Goal: Task Accomplishment & Management: Complete application form

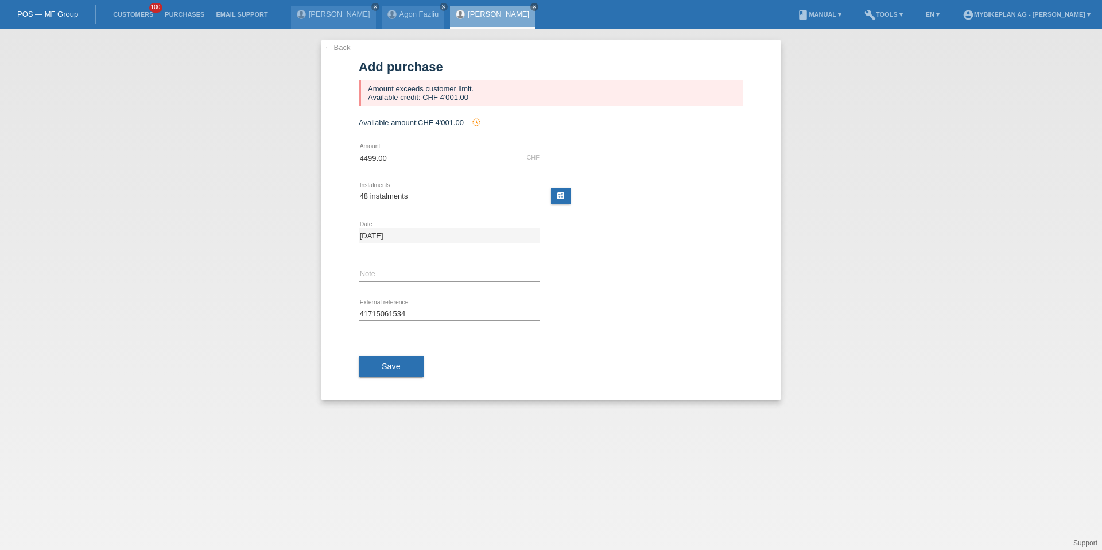
select select "488"
click at [468, 13] on link "[PERSON_NAME]" at bounding box center [498, 14] width 61 height 9
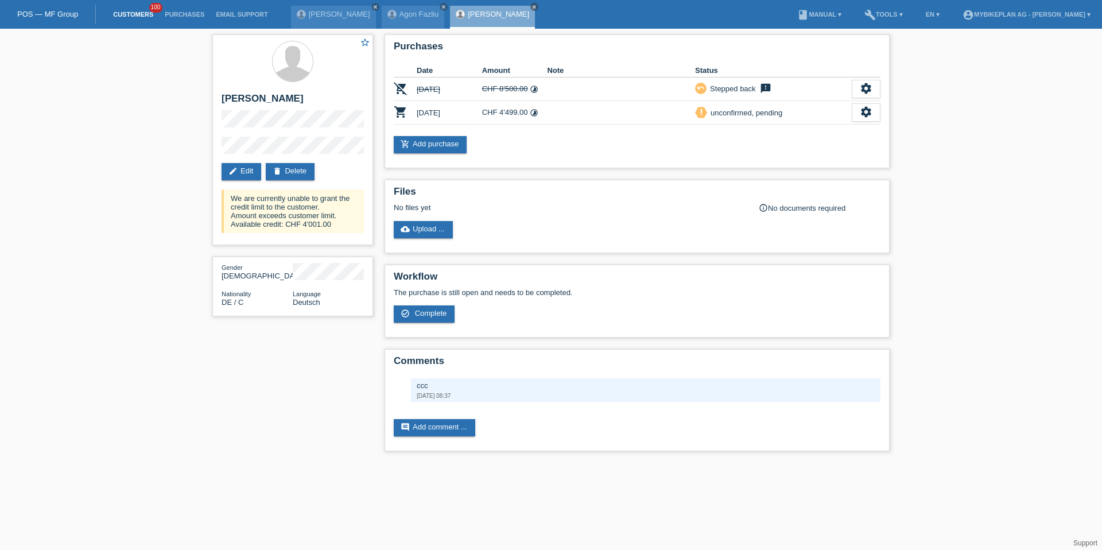
click at [140, 15] on link "Customers" at bounding box center [133, 14] width 52 height 7
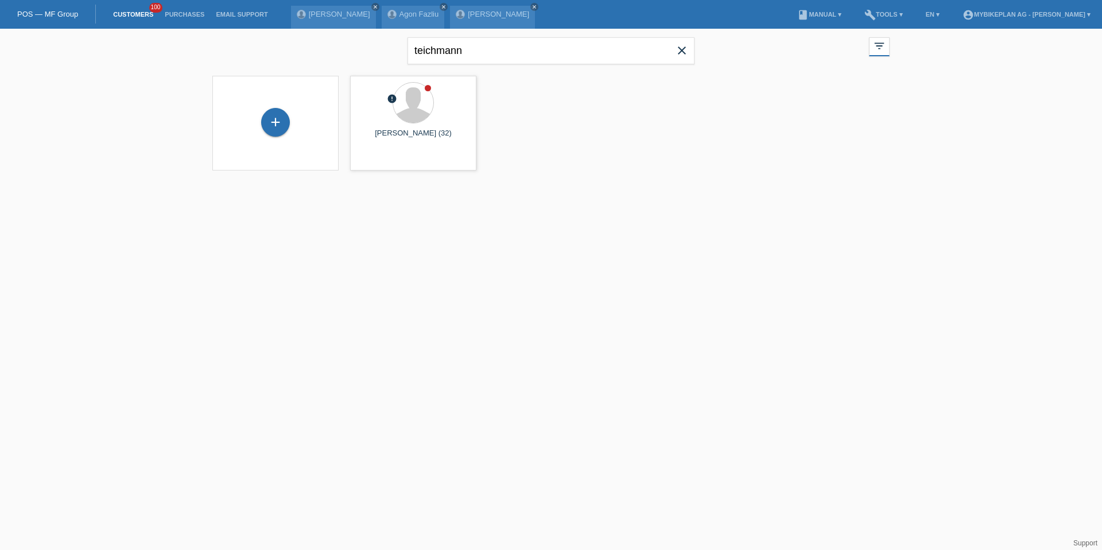
click at [682, 46] on icon "close" at bounding box center [682, 51] width 14 height 14
click at [241, 127] on div at bounding box center [551, 127] width 689 height 115
click at [292, 129] on div "+" at bounding box center [276, 123] width 108 height 30
click at [286, 128] on div "+" at bounding box center [275, 122] width 29 height 29
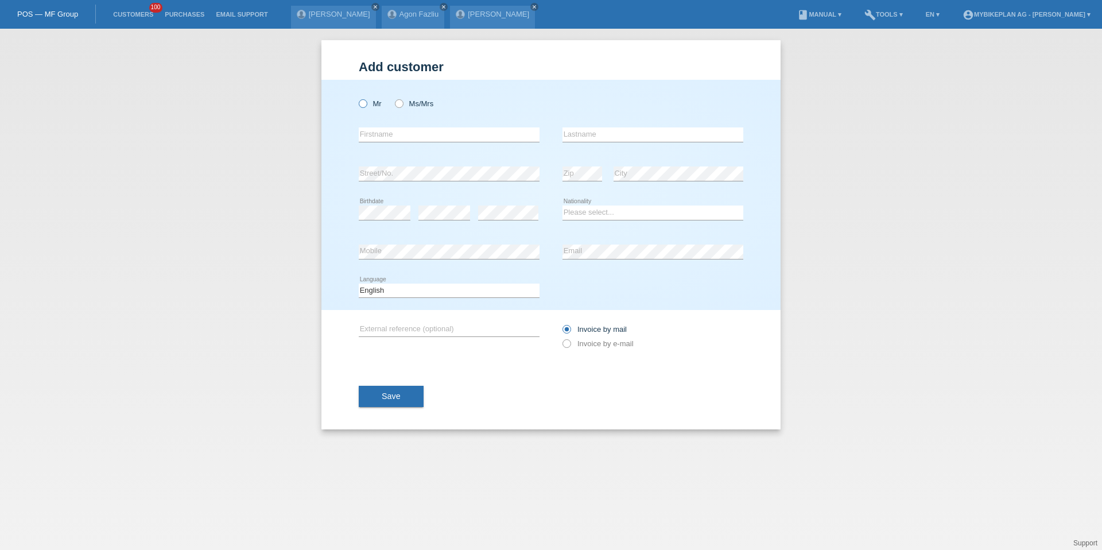
click at [370, 103] on label "Mr" at bounding box center [370, 103] width 23 height 9
click at [366, 103] on input "Mr" at bounding box center [362, 102] width 7 height 7
radio input "true"
click at [408, 101] on label "Ms/Mrs" at bounding box center [414, 103] width 38 height 9
click at [402, 101] on input "Ms/Mrs" at bounding box center [398, 102] width 7 height 7
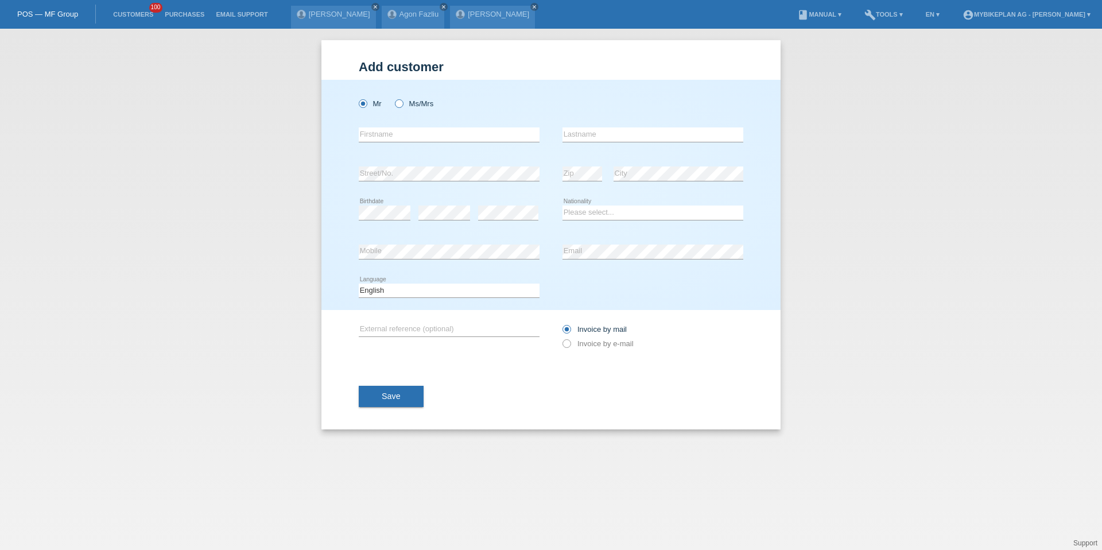
radio input "true"
click at [408, 125] on div "error Firstname" at bounding box center [449, 134] width 181 height 39
click at [409, 127] on input "text" at bounding box center [449, 134] width 181 height 14
type input "Sandra"
type input "Della Valle"
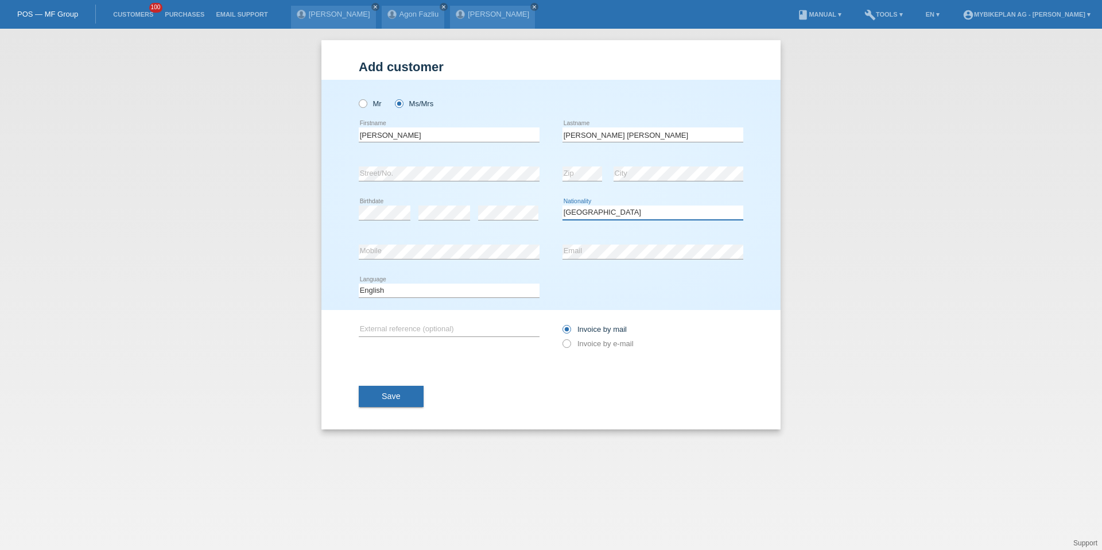
select select "IT"
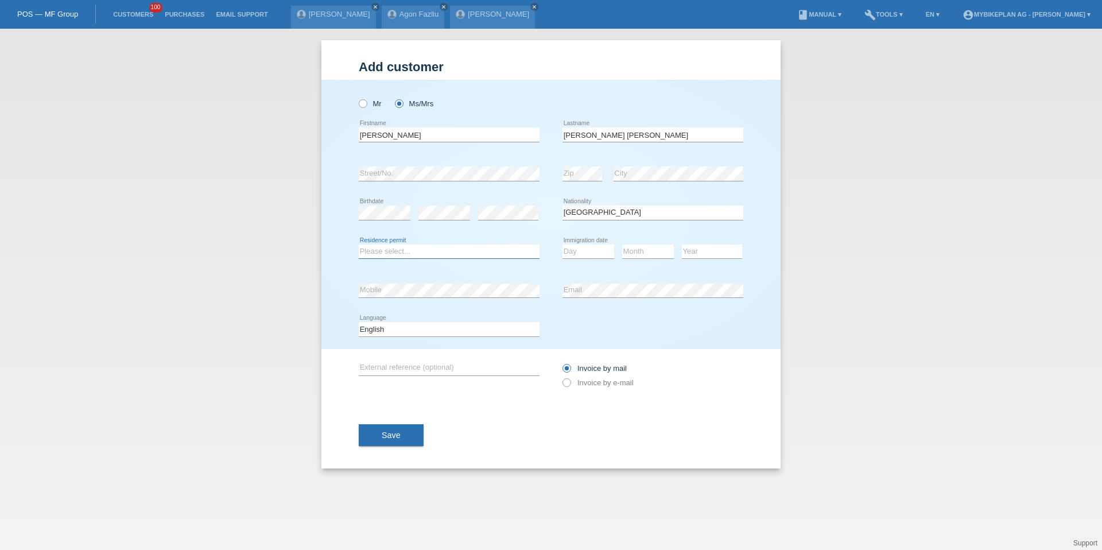
select select "C"
select select "04"
select select "11"
select select "2019"
click at [382, 329] on select "Deutsch Français Italiano English" at bounding box center [449, 329] width 181 height 14
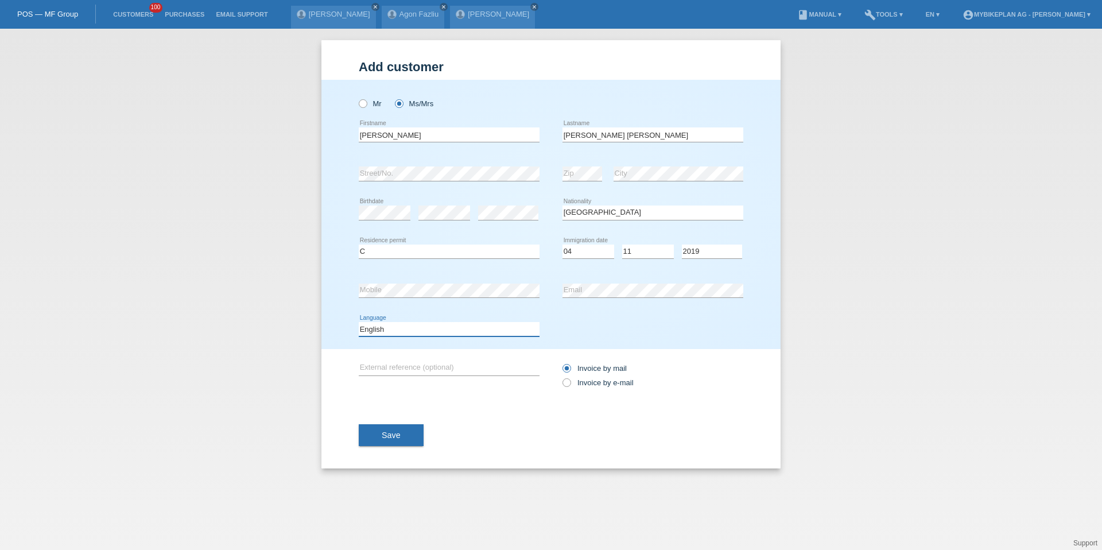
select select "it"
click at [606, 382] on label "Invoice by e-mail" at bounding box center [598, 382] width 71 height 9
click at [570, 382] on input "Invoice by e-mail" at bounding box center [566, 385] width 7 height 14
radio input "true"
click at [382, 424] on button "Save" at bounding box center [391, 435] width 65 height 22
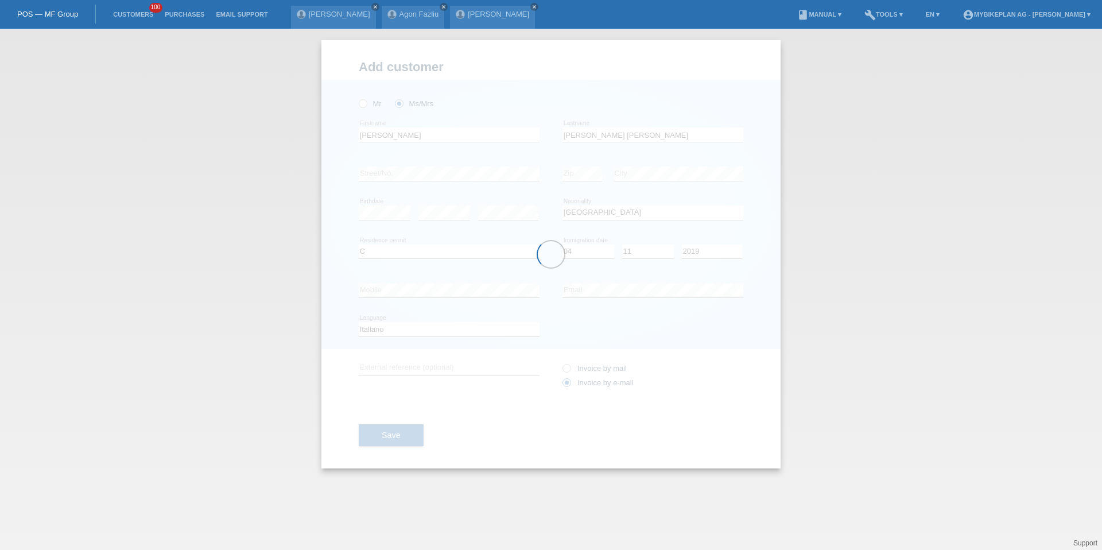
click at [382, 431] on div at bounding box center [550, 254] width 459 height 428
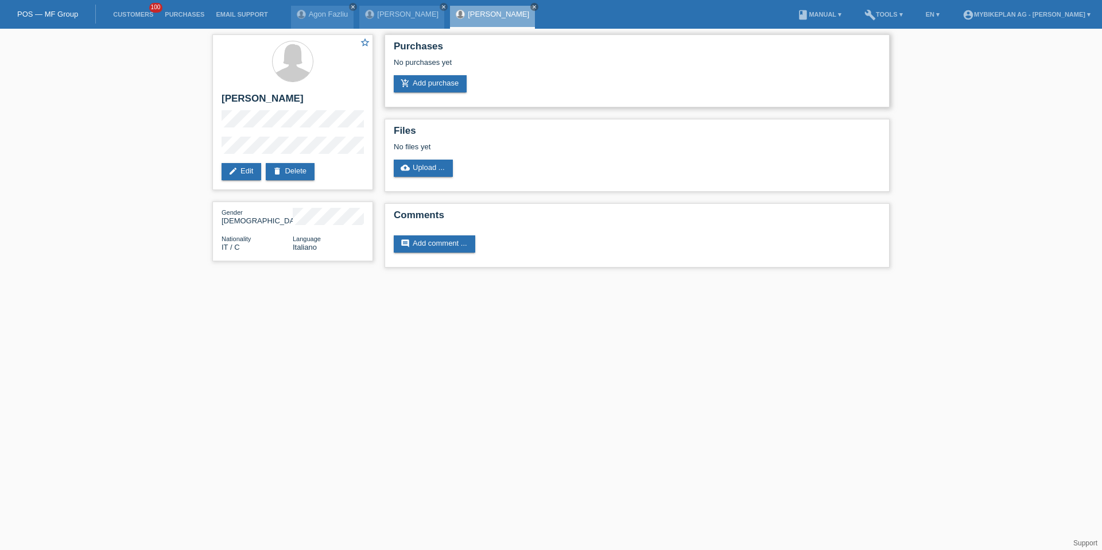
click at [421, 93] on div "Purchases No purchases yet add_shopping_cart Add purchase" at bounding box center [637, 70] width 505 height 73
click at [425, 87] on link "add_shopping_cart Add purchase" at bounding box center [430, 83] width 73 height 17
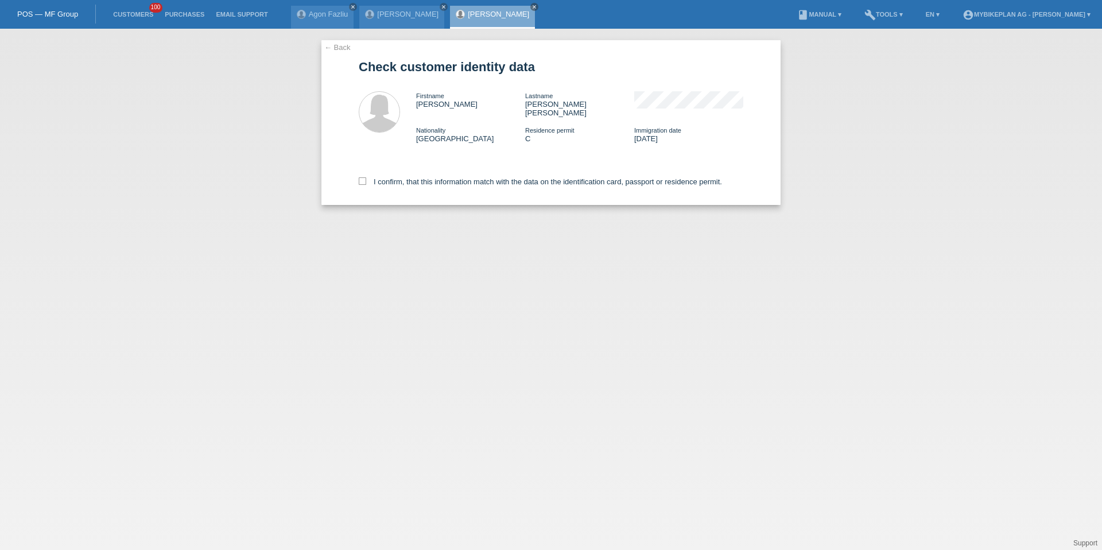
click at [404, 168] on div "I confirm, that this information match with the data on the identification card…" at bounding box center [551, 179] width 385 height 51
click at [405, 177] on div "I confirm, that this information match with the data on the identification card…" at bounding box center [551, 179] width 385 height 51
click at [404, 177] on label "I confirm, that this information match with the data on the identification card…" at bounding box center [540, 181] width 363 height 9
click at [366, 177] on input "I confirm, that this information match with the data on the identification card…" at bounding box center [362, 180] width 7 height 7
checkbox input "true"
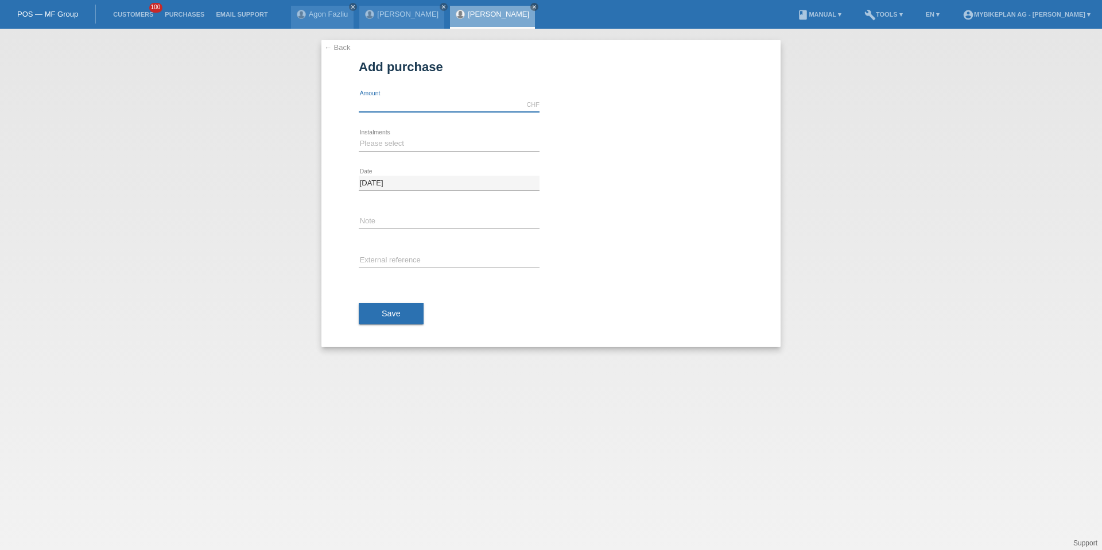
click at [418, 100] on input "text" at bounding box center [449, 105] width 181 height 14
type input "2"
type input "15000.00"
click at [379, 146] on select "Please select 6 instalments 12 instalments 18 instalments 24 instalments 36 ins…" at bounding box center [449, 144] width 181 height 14
select select "488"
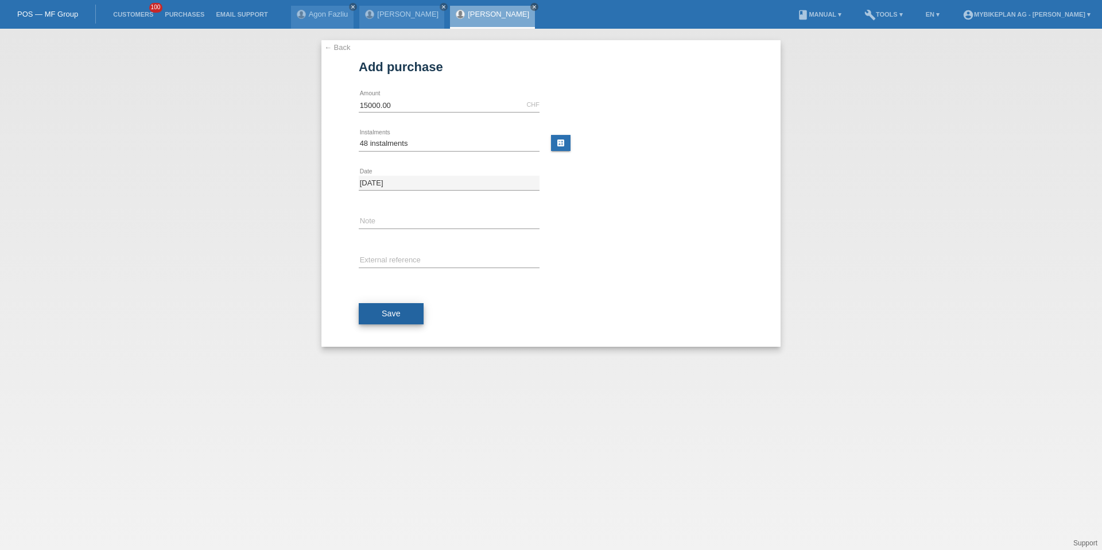
click at [389, 313] on span "Save" at bounding box center [391, 313] width 19 height 9
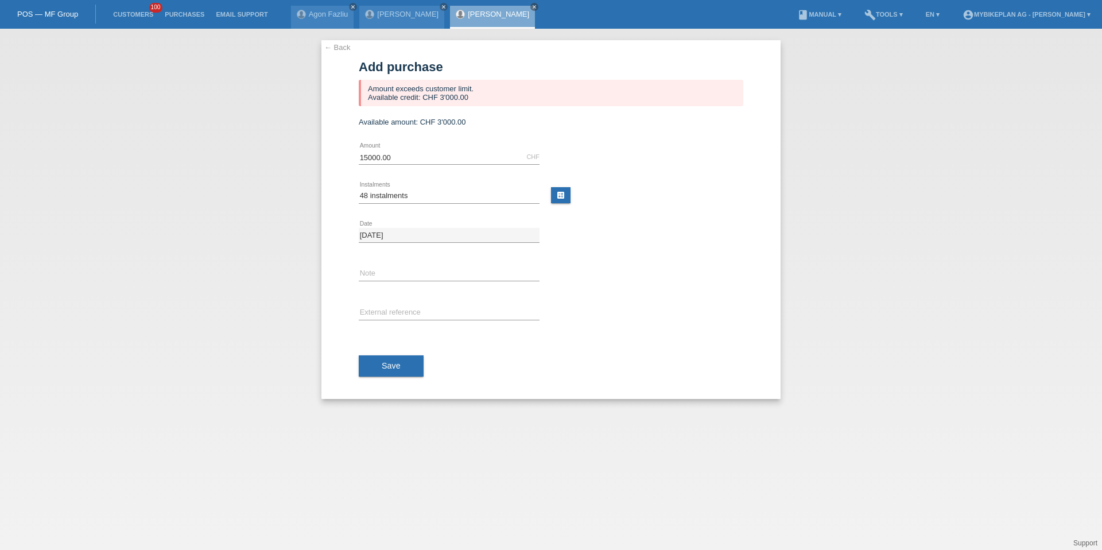
click at [131, 21] on li "Customers 100" at bounding box center [133, 14] width 52 height 29
click at [131, 14] on link "Customers" at bounding box center [133, 14] width 52 height 7
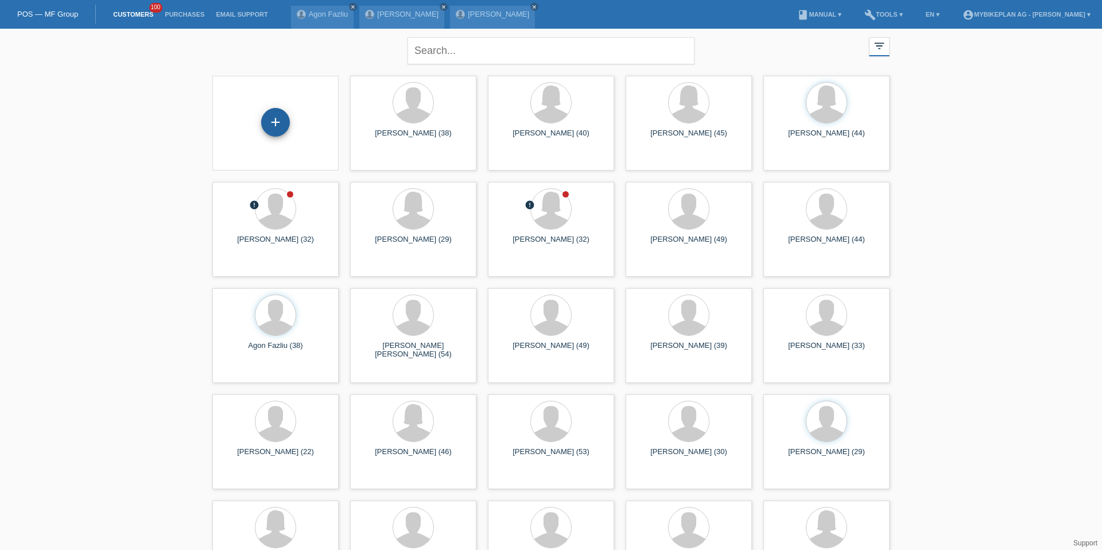
click at [270, 118] on div "+" at bounding box center [275, 122] width 29 height 29
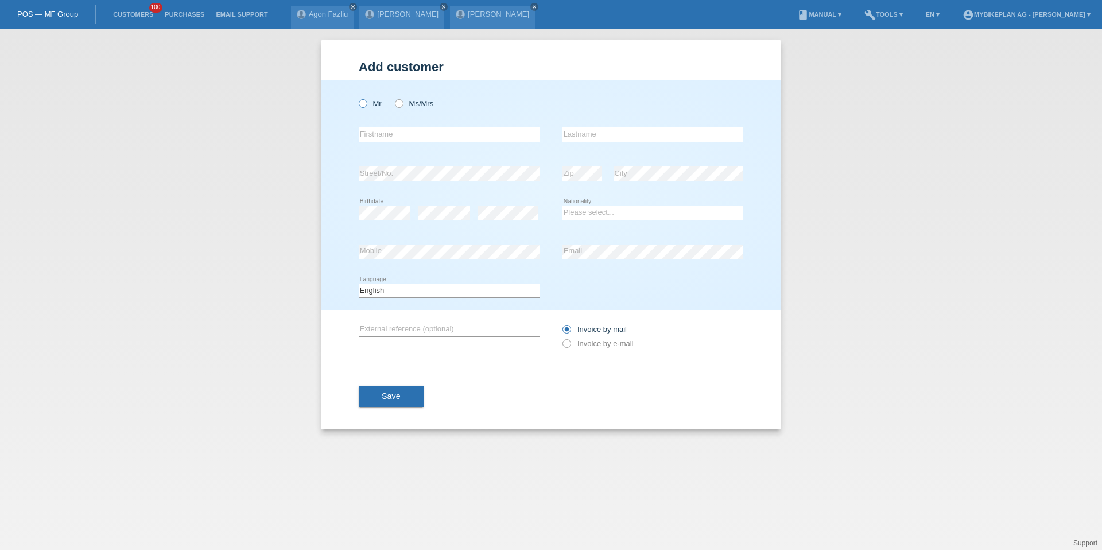
click at [357, 98] on icon at bounding box center [357, 98] width 0 height 0
click at [361, 107] on input "Mr" at bounding box center [362, 102] width 7 height 7
radio input "true"
click at [357, 98] on icon at bounding box center [357, 98] width 0 height 0
click at [361, 107] on input "Mr" at bounding box center [362, 102] width 7 height 7
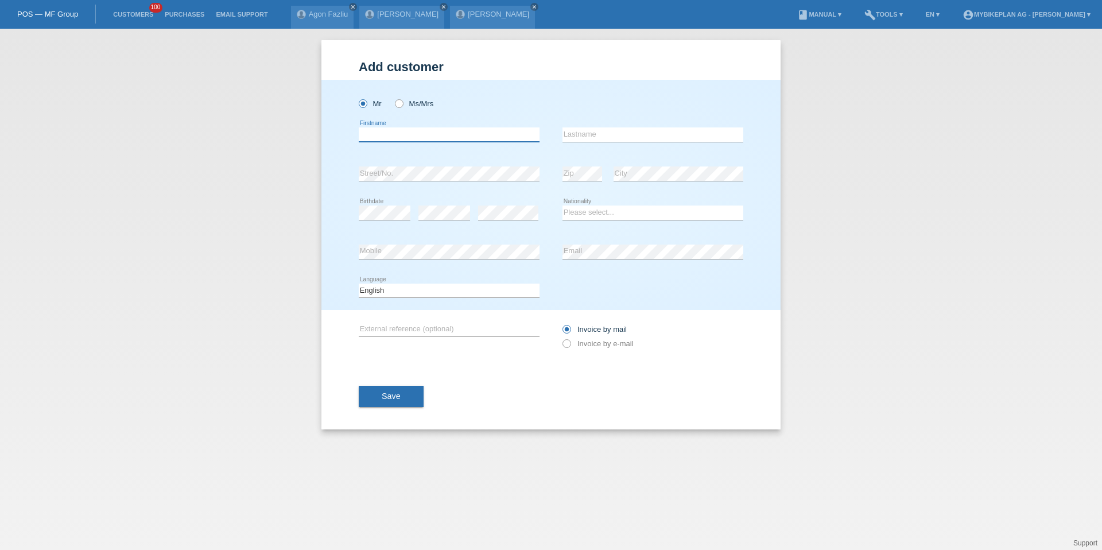
click at [382, 129] on input "text" at bounding box center [449, 134] width 181 height 14
paste input "Amin Wirthner"
click at [390, 132] on input "Amin Wirthner" at bounding box center [449, 134] width 181 height 14
type input "Amin"
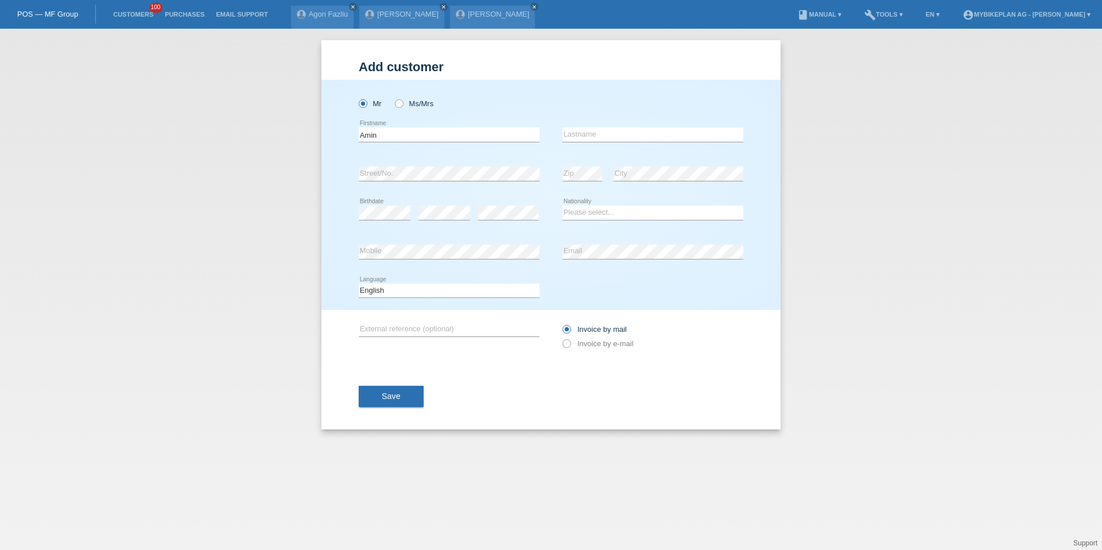
click at [612, 123] on div "error Lastname" at bounding box center [653, 134] width 181 height 39
paste input "Wirthner"
type input "Wirthner"
select select "CH"
click at [393, 289] on select "Deutsch Français Italiano English" at bounding box center [449, 291] width 181 height 14
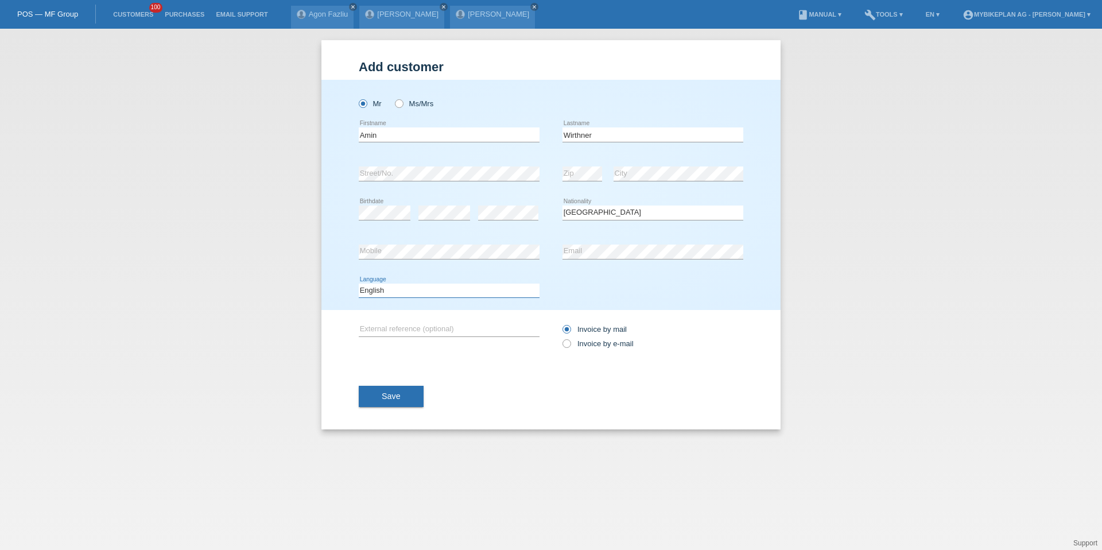
select select "de"
click at [612, 343] on label "Invoice by e-mail" at bounding box center [598, 343] width 71 height 9
click at [570, 343] on input "Invoice by e-mail" at bounding box center [566, 346] width 7 height 14
radio input "true"
click at [385, 404] on button "Save" at bounding box center [391, 397] width 65 height 22
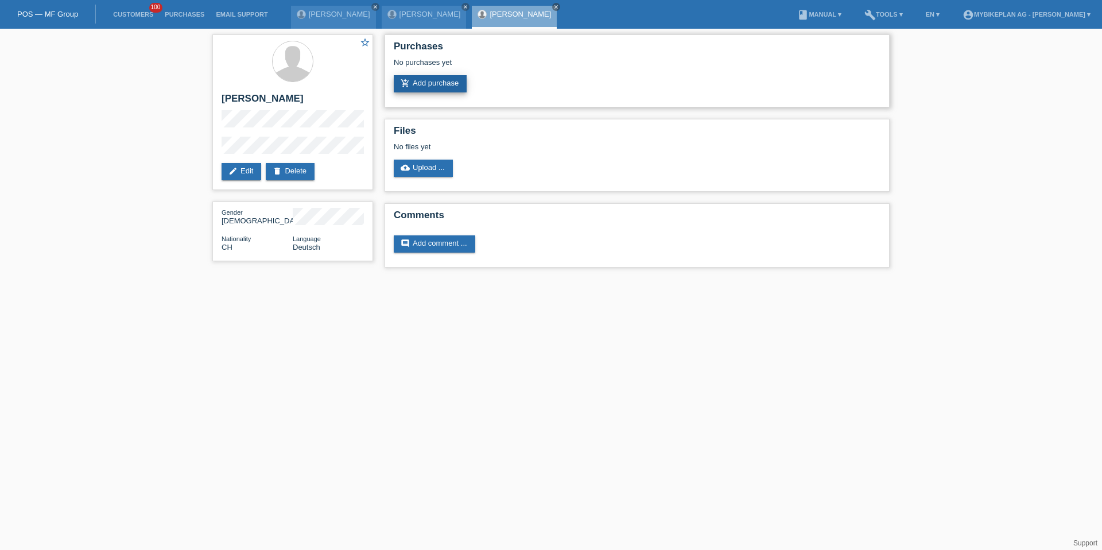
click at [425, 87] on link "add_shopping_cart Add purchase" at bounding box center [430, 83] width 73 height 17
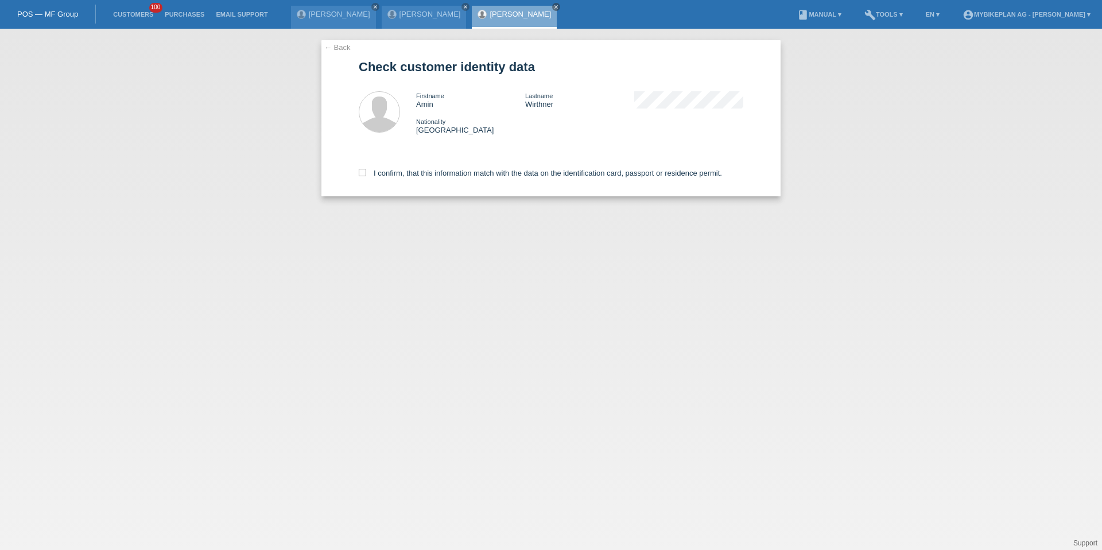
click at [425, 85] on div "Firstname [PERSON_NAME] Lastname [PERSON_NAME] Nationality [DEMOGRAPHIC_DATA]" at bounding box center [551, 113] width 385 height 66
click at [428, 162] on div "I confirm, that this information match with the data on the identification card…" at bounding box center [551, 171] width 385 height 51
click at [432, 181] on div "I confirm, that this information match with the data on the identification card…" at bounding box center [551, 171] width 385 height 51
click at [452, 166] on div "I confirm, that this information match with the data on the identification card…" at bounding box center [551, 171] width 385 height 51
click at [468, 175] on label "I confirm, that this information match with the data on the identification card…" at bounding box center [540, 173] width 363 height 9
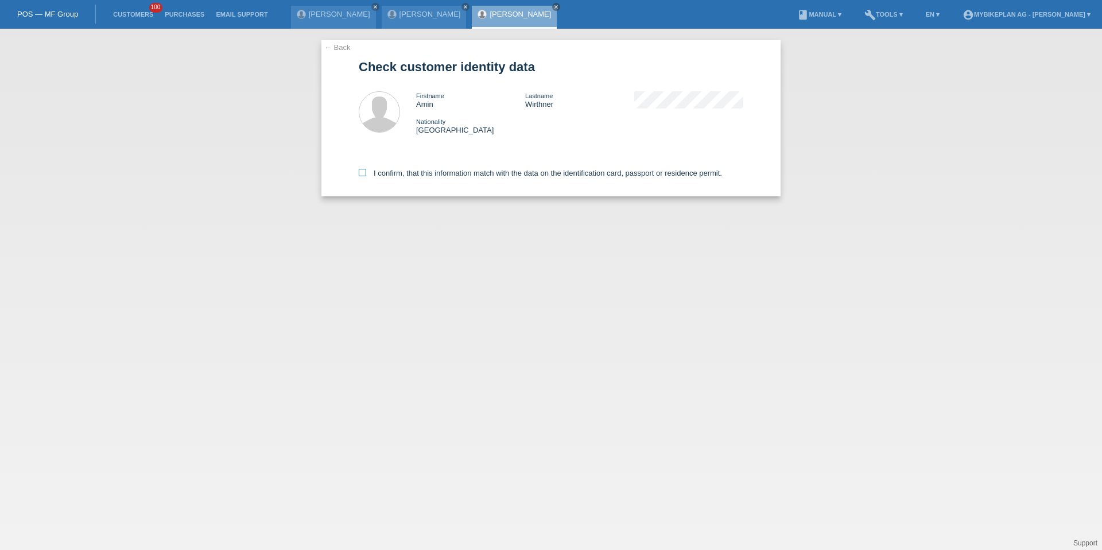
click at [366, 175] on input "I confirm, that this information match with the data on the identification card…" at bounding box center [362, 172] width 7 height 7
checkbox input "true"
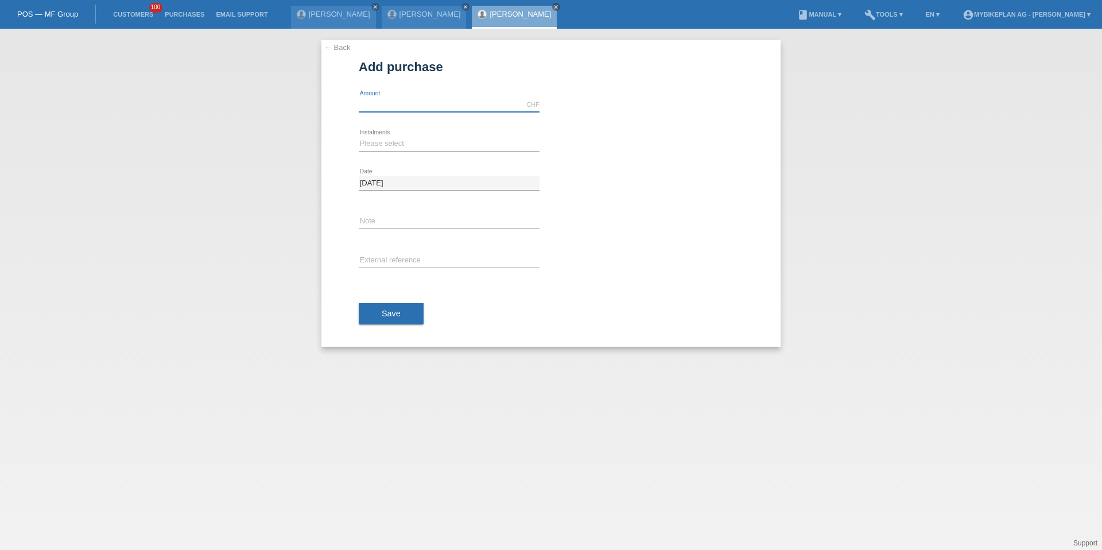
click at [373, 108] on input "text" at bounding box center [449, 105] width 181 height 14
type input "2799.00"
click at [387, 145] on select "Please select 6 instalments 12 instalments 18 instalments 24 instalments 36 ins…" at bounding box center [449, 144] width 181 height 14
select select "487"
click at [406, 252] on div "error External reference" at bounding box center [449, 261] width 181 height 39
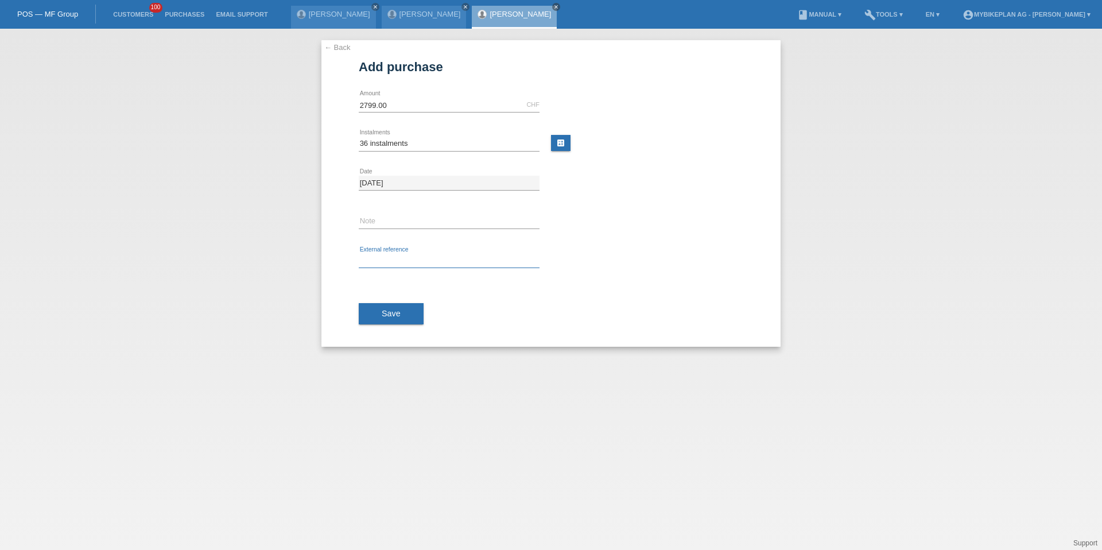
click at [408, 263] on input "text" at bounding box center [449, 261] width 181 height 14
paste input "41875768233"
type input "41875768233"
click at [404, 313] on button "Save" at bounding box center [391, 314] width 65 height 22
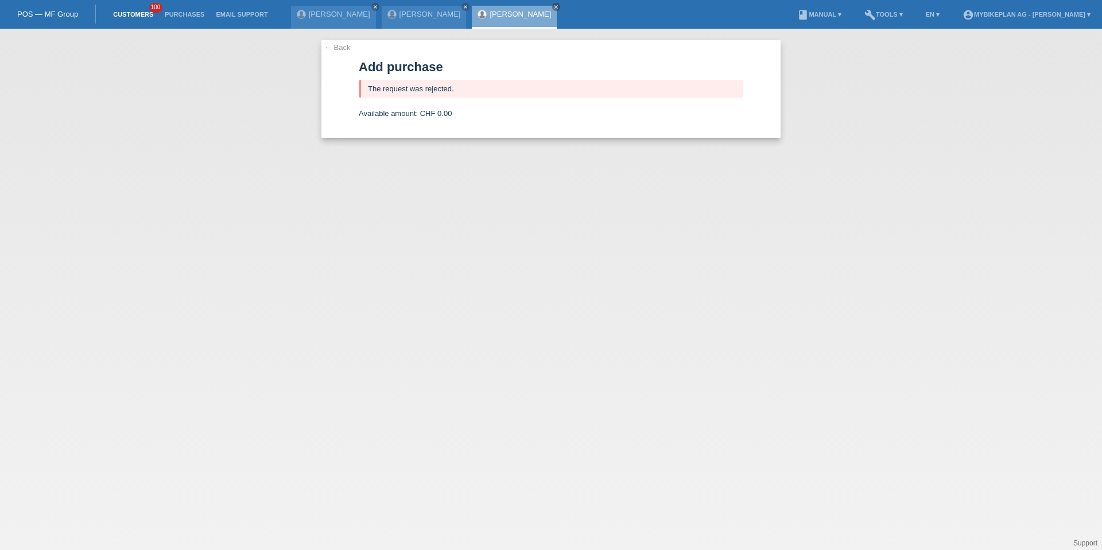
click at [135, 11] on link "Customers" at bounding box center [133, 14] width 52 height 7
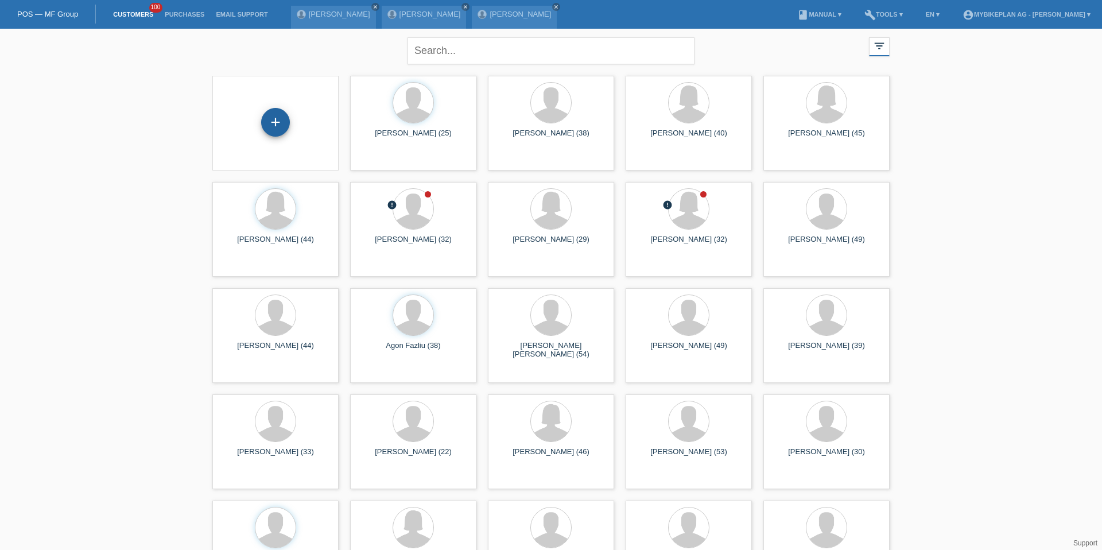
click at [264, 127] on div "+" at bounding box center [275, 122] width 29 height 29
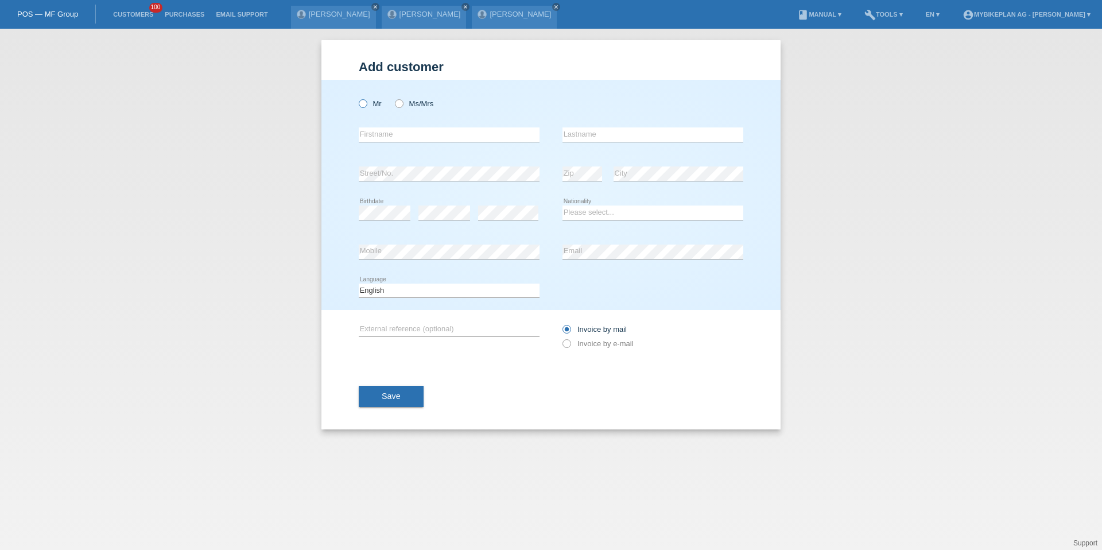
click at [357, 98] on icon at bounding box center [357, 98] width 0 height 0
click at [363, 106] on input "Mr" at bounding box center [362, 102] width 7 height 7
radio input "true"
click at [392, 142] on icon at bounding box center [449, 142] width 181 height 1
click at [392, 139] on input "text" at bounding box center [449, 134] width 181 height 14
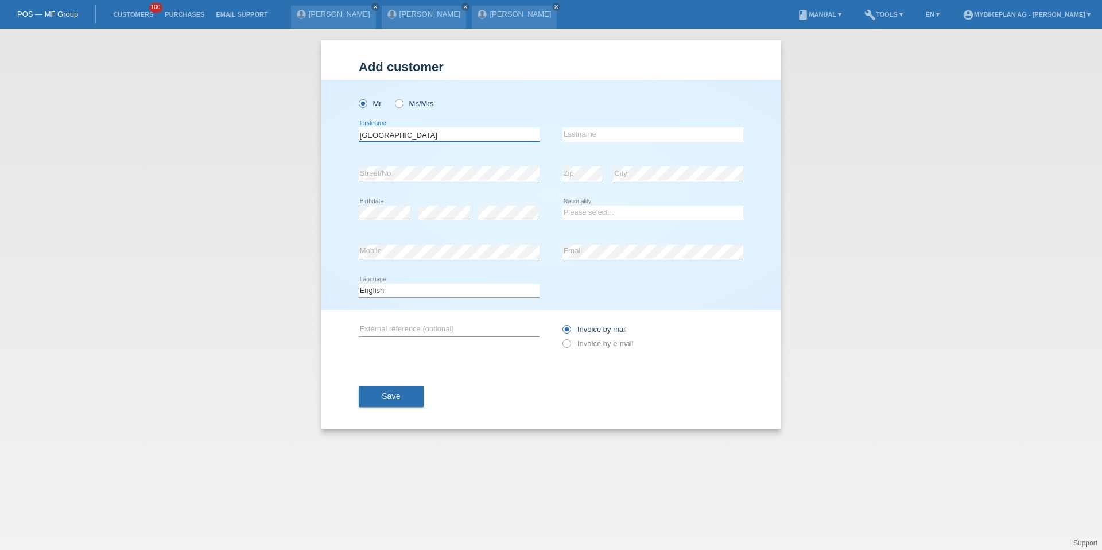
type input "[GEOGRAPHIC_DATA]"
type input "Miladinovic"
select select "CH"
click at [385, 290] on select "Deutsch Français Italiano English" at bounding box center [449, 291] width 181 height 14
select select "de"
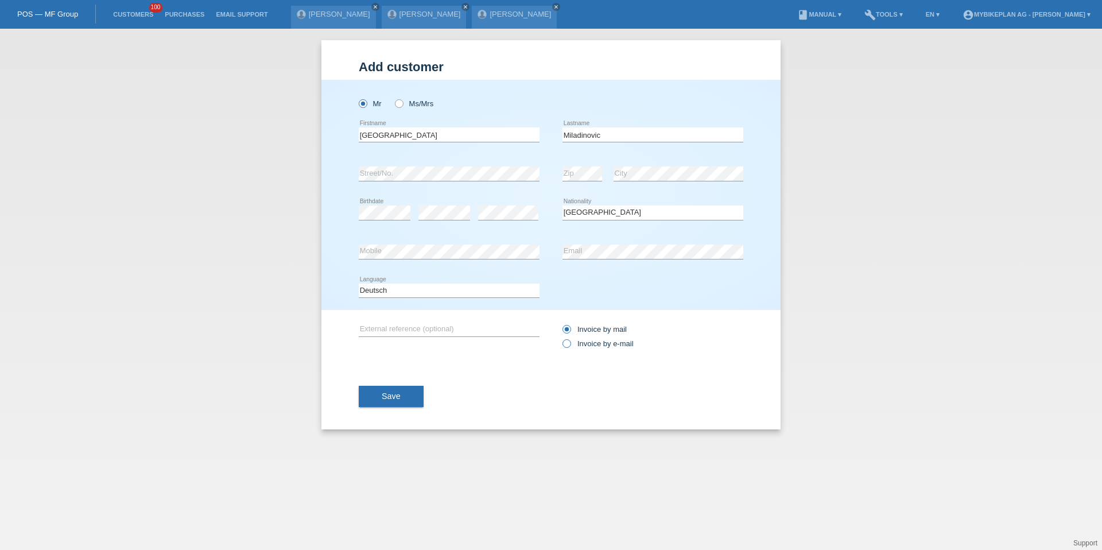
click at [573, 344] on label "Invoice by e-mail" at bounding box center [598, 343] width 71 height 9
click at [570, 344] on input "Invoice by e-mail" at bounding box center [566, 346] width 7 height 14
radio input "true"
click at [371, 400] on button "Save" at bounding box center [391, 397] width 65 height 22
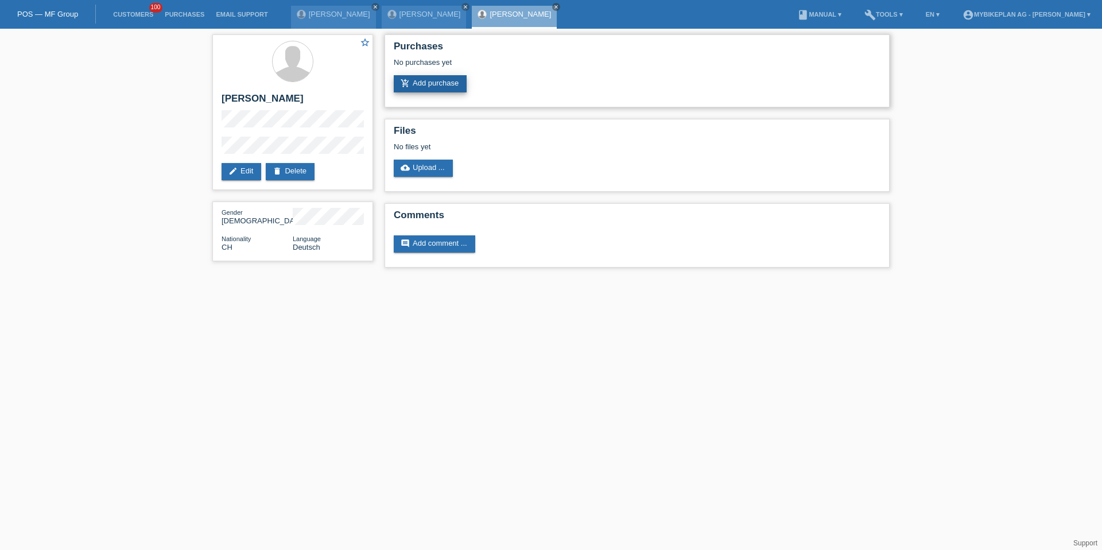
click at [448, 76] on link "add_shopping_cart Add purchase" at bounding box center [430, 83] width 73 height 17
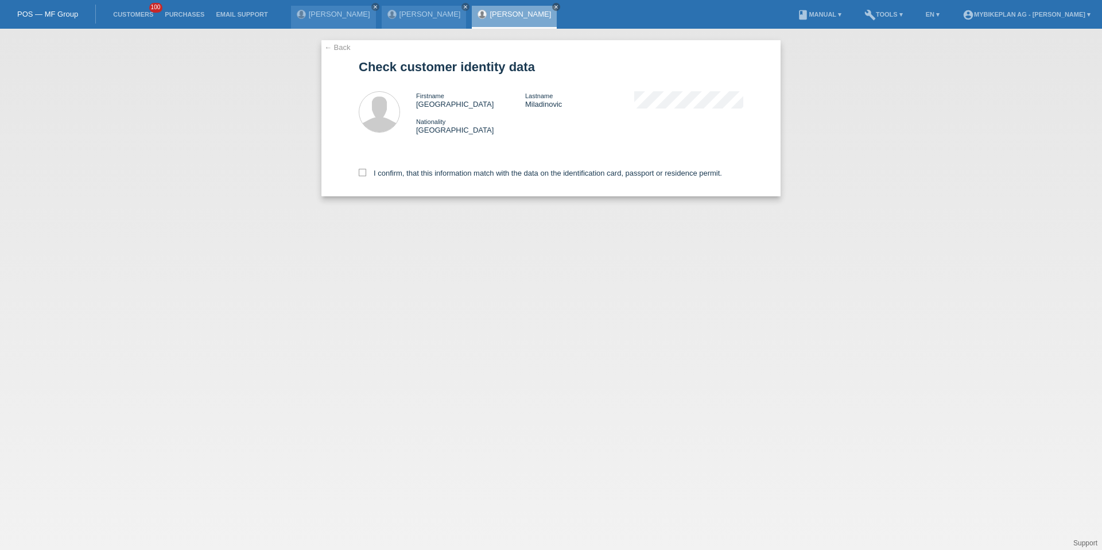
click at [414, 165] on div "I confirm, that this information match with the data on the identification card…" at bounding box center [551, 171] width 385 height 51
click at [421, 182] on div "I confirm, that this information match with the data on the identification card…" at bounding box center [551, 171] width 385 height 51
click at [436, 179] on div "I confirm, that this information match with the data on the identification card…" at bounding box center [551, 171] width 385 height 51
click at [439, 179] on div "I confirm, that this information match with the data on the identification card…" at bounding box center [551, 171] width 385 height 51
click at [439, 178] on div "I confirm, that this information match with the data on the identification card…" at bounding box center [551, 171] width 385 height 51
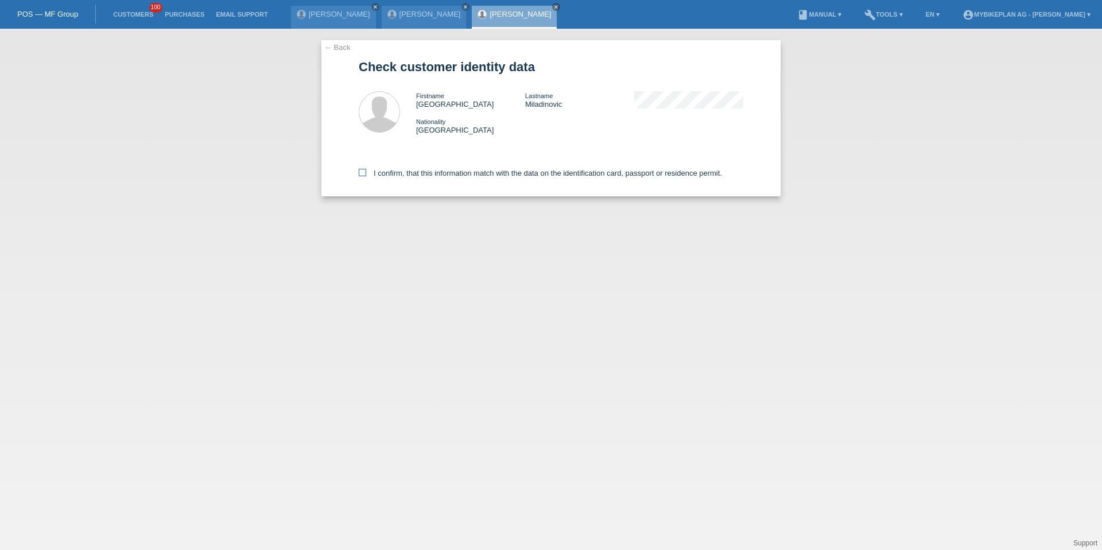
click at [444, 174] on label "I confirm, that this information match with the data on the identification card…" at bounding box center [540, 173] width 363 height 9
click at [366, 174] on input "I confirm, that this information match with the data on the identification card…" at bounding box center [362, 172] width 7 height 7
checkbox input "true"
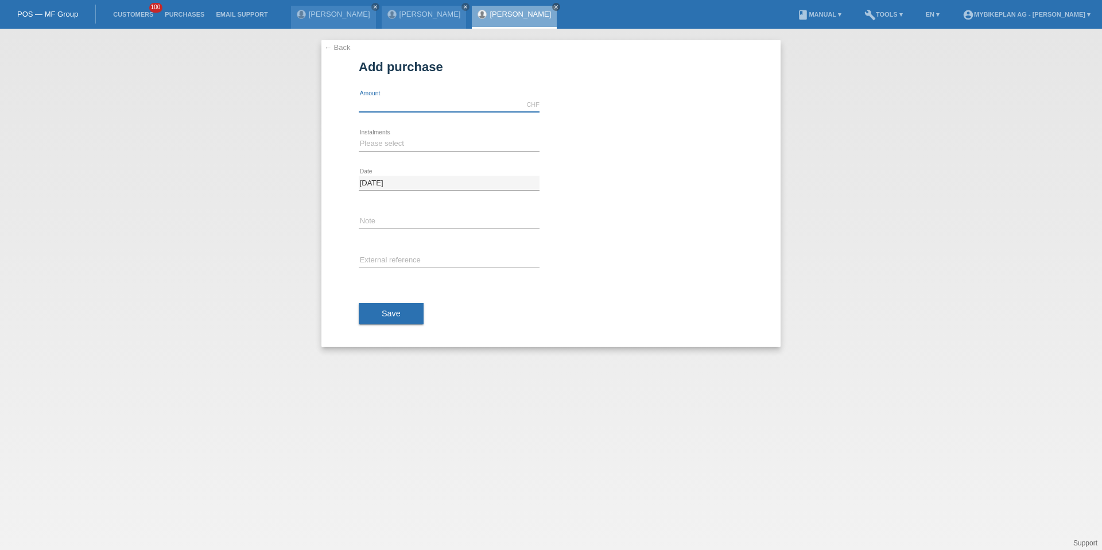
click at [380, 111] on input "text" at bounding box center [449, 105] width 181 height 14
type input "2900.00"
click at [370, 143] on select "Please select 6 instalments 12 instalments 18 instalments 24 instalments 36 ins…" at bounding box center [449, 144] width 181 height 14
select select "487"
click at [387, 262] on input "text" at bounding box center [449, 261] width 181 height 14
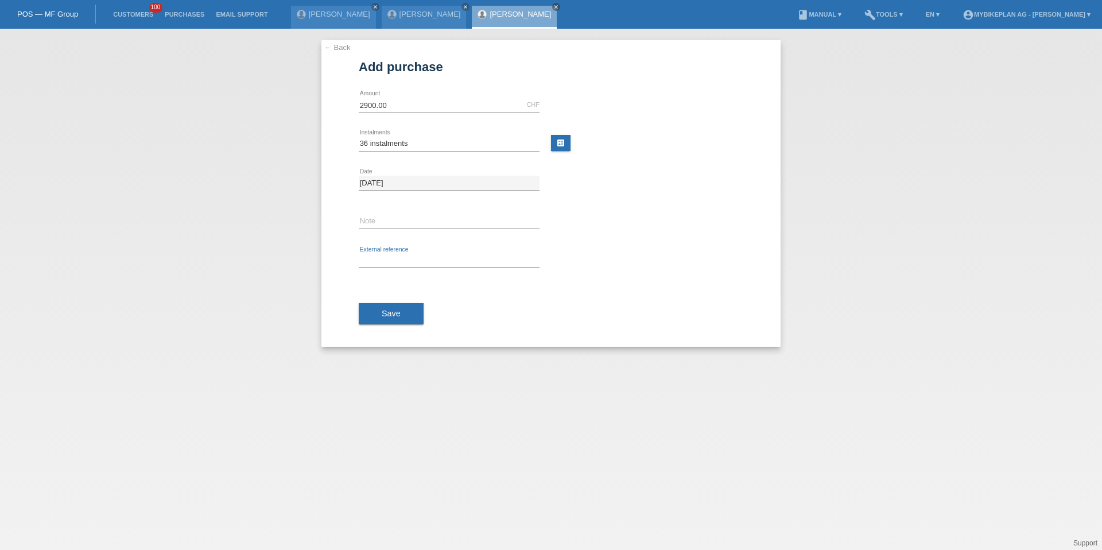
paste input "41875768236"
type input "41875768236"
click at [393, 329] on div "Save" at bounding box center [551, 314] width 385 height 67
click at [387, 300] on div "Save" at bounding box center [551, 314] width 385 height 67
click at [391, 312] on span "Save" at bounding box center [391, 313] width 19 height 9
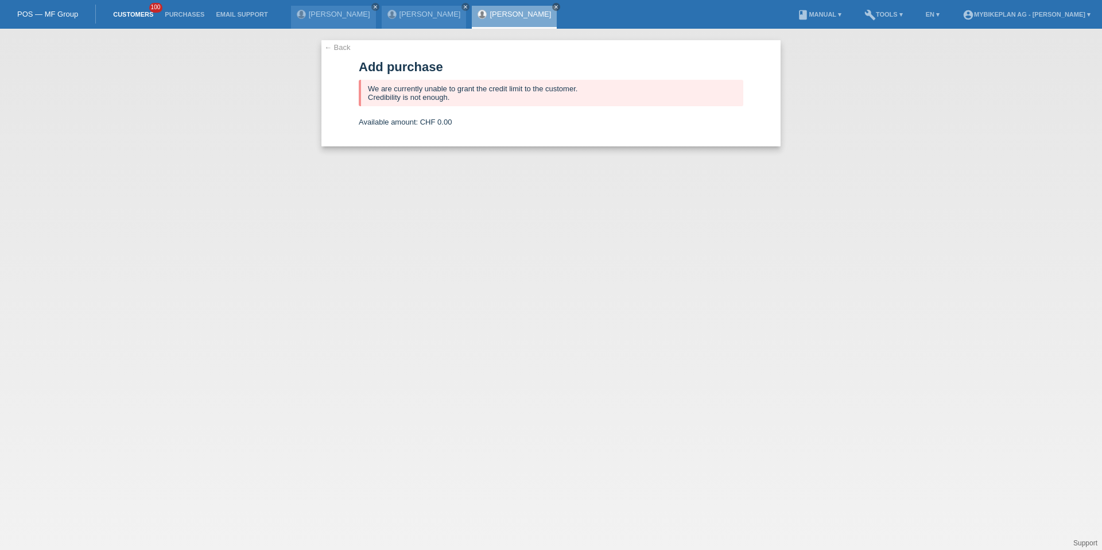
click at [138, 12] on link "Customers" at bounding box center [133, 14] width 52 height 7
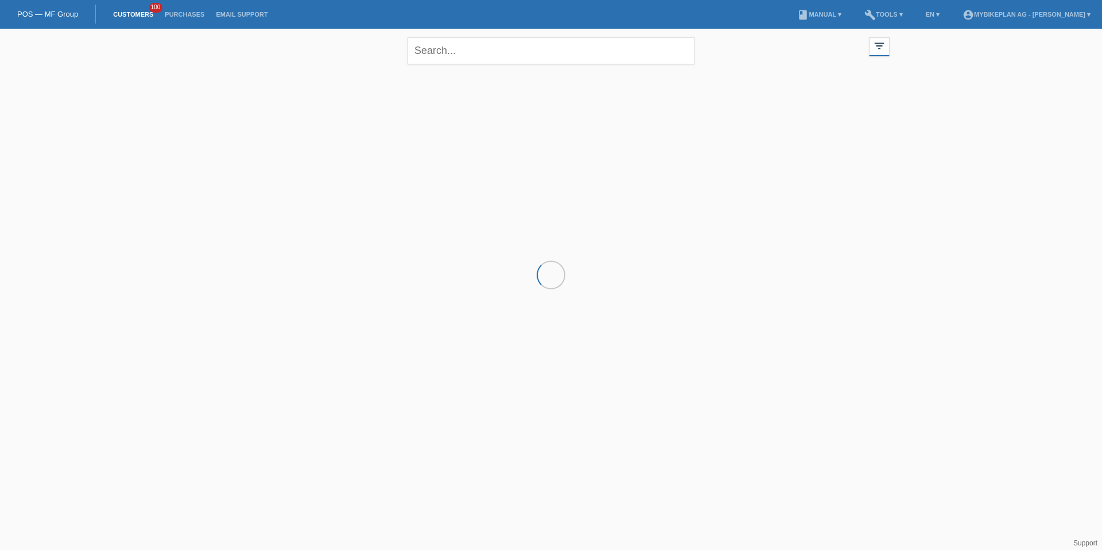
click at [521, 65] on div "close" at bounding box center [551, 49] width 287 height 41
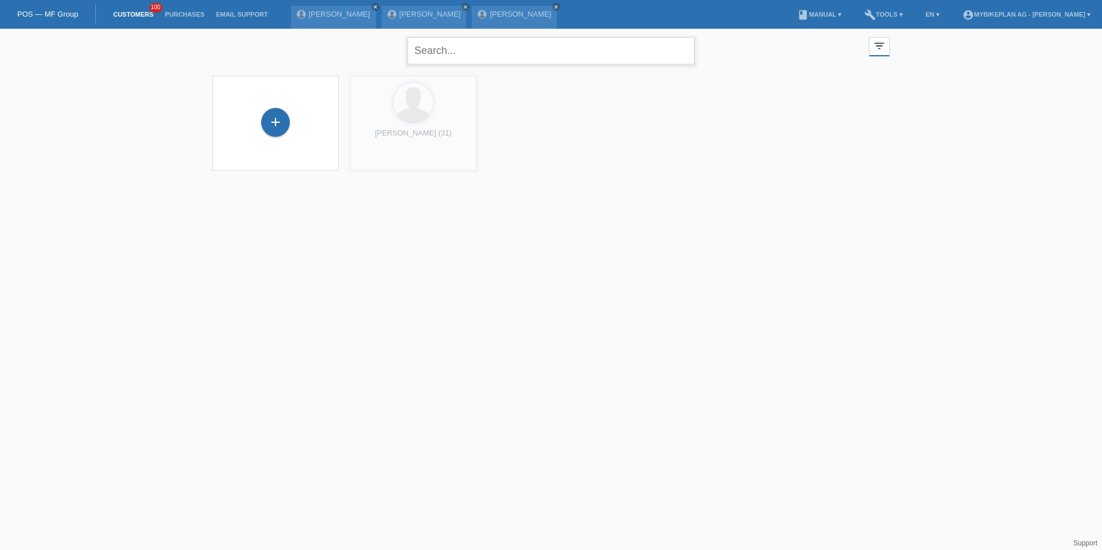
click at [528, 52] on input "text" at bounding box center [551, 50] width 287 height 27
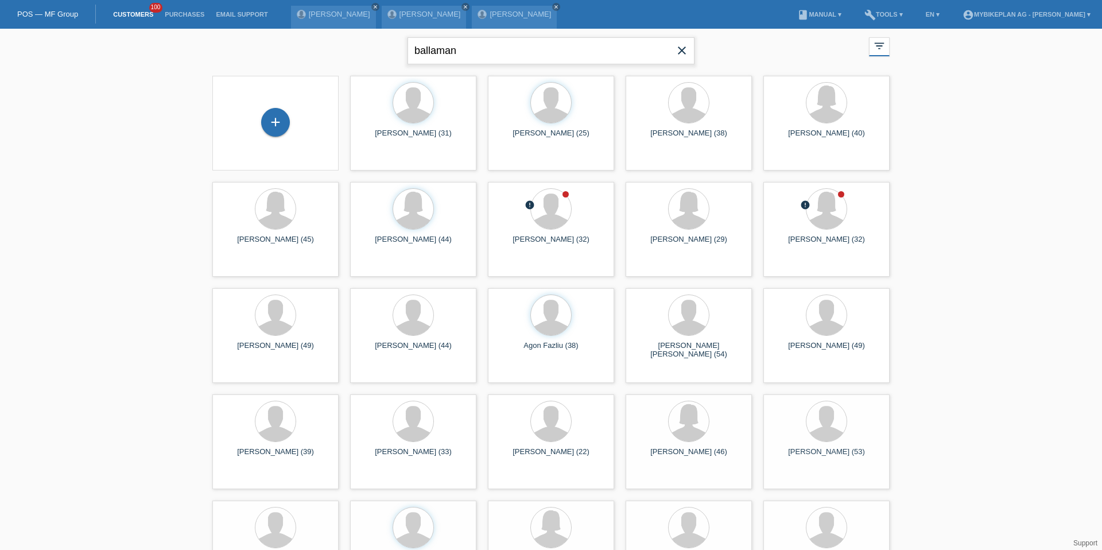
type input "ballaman"
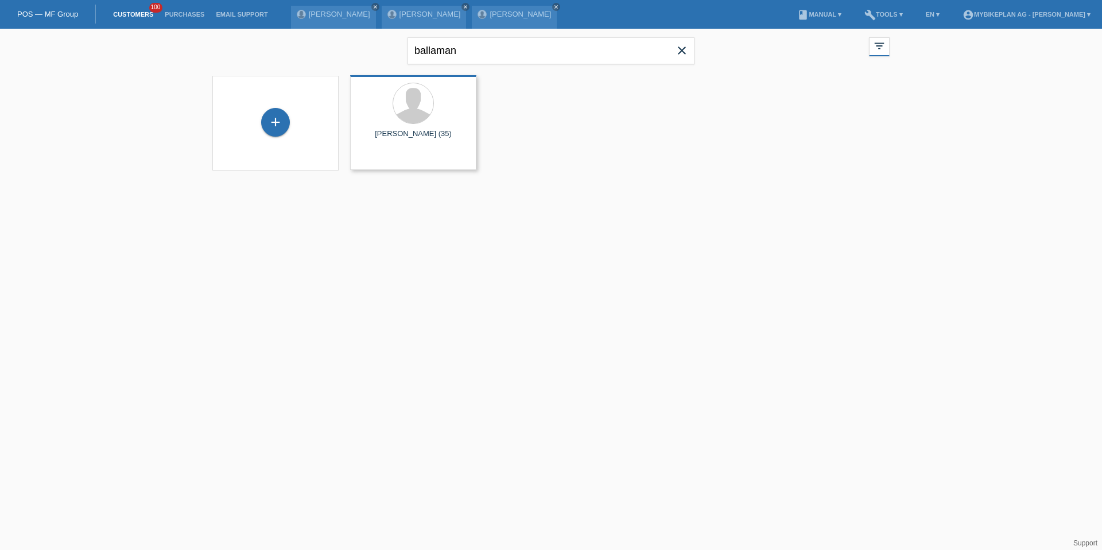
click at [370, 169] on div "launch Show" at bounding box center [370, 177] width 39 height 17
click at [370, 156] on span "Show" at bounding box center [376, 160] width 19 height 9
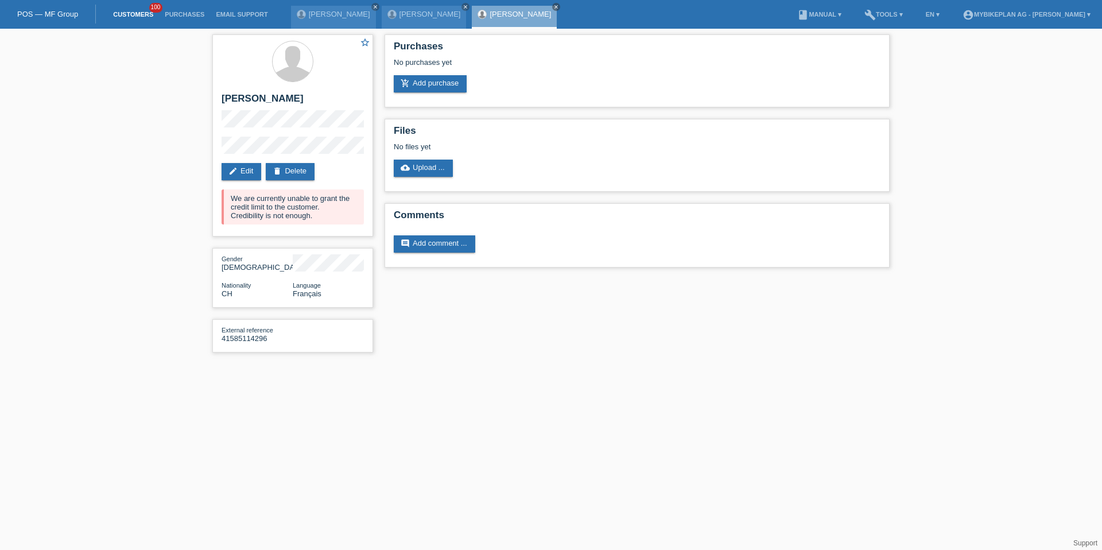
click at [135, 13] on link "Customers" at bounding box center [133, 14] width 52 height 7
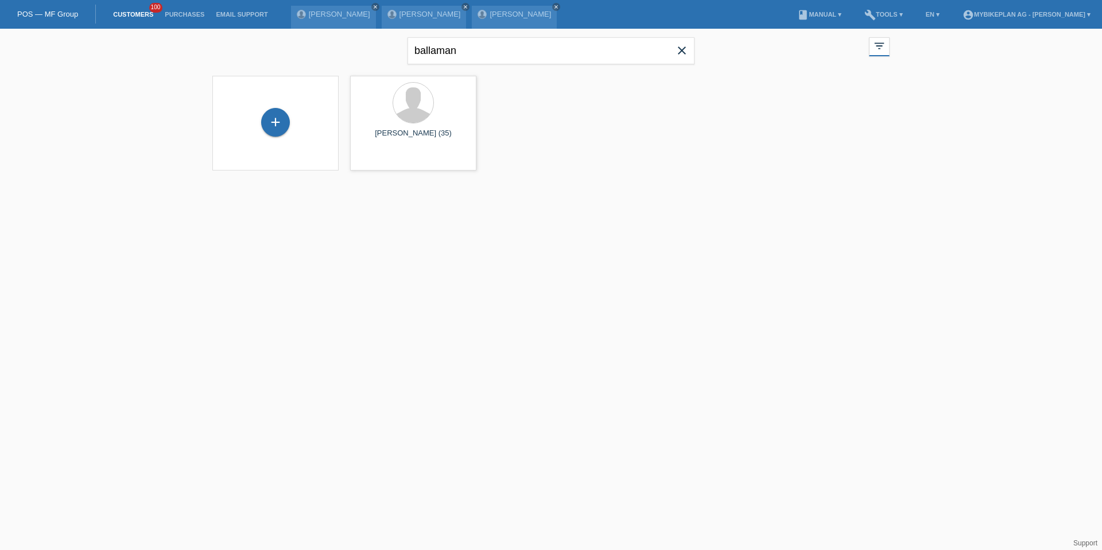
click at [685, 51] on icon "close" at bounding box center [682, 51] width 14 height 14
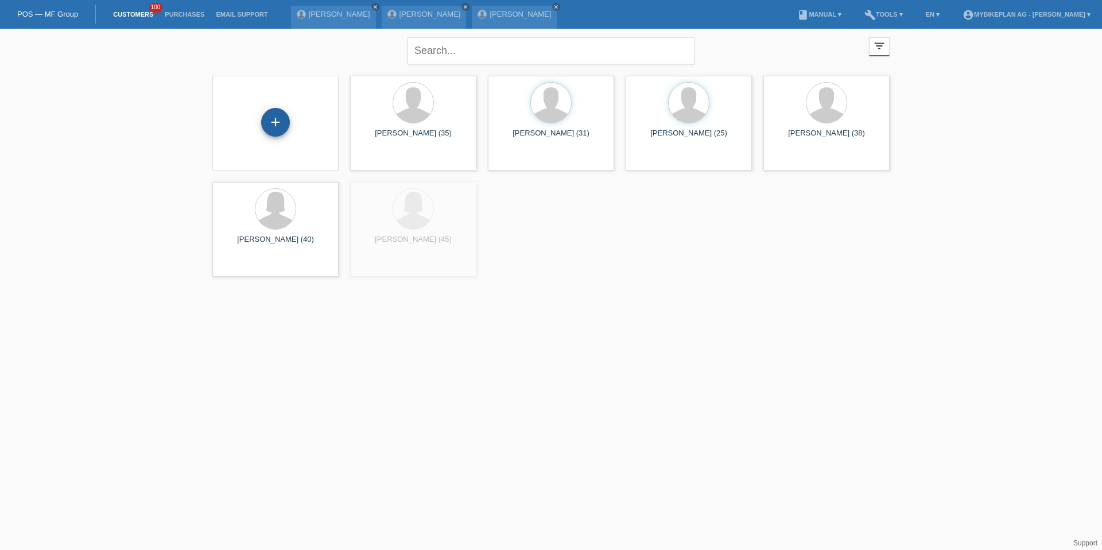
click at [279, 115] on div "+" at bounding box center [275, 122] width 29 height 29
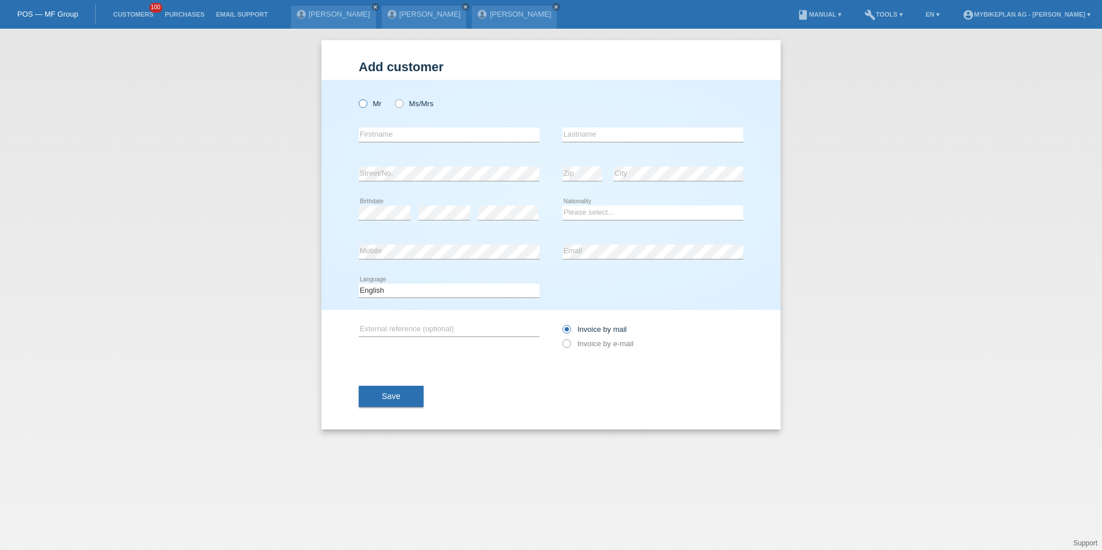
click at [357, 98] on icon at bounding box center [357, 98] width 0 height 0
click at [365, 104] on input "Mr" at bounding box center [362, 102] width 7 height 7
radio input "true"
click at [357, 98] on icon at bounding box center [357, 98] width 0 height 0
click at [365, 104] on input "Mr" at bounding box center [362, 102] width 7 height 7
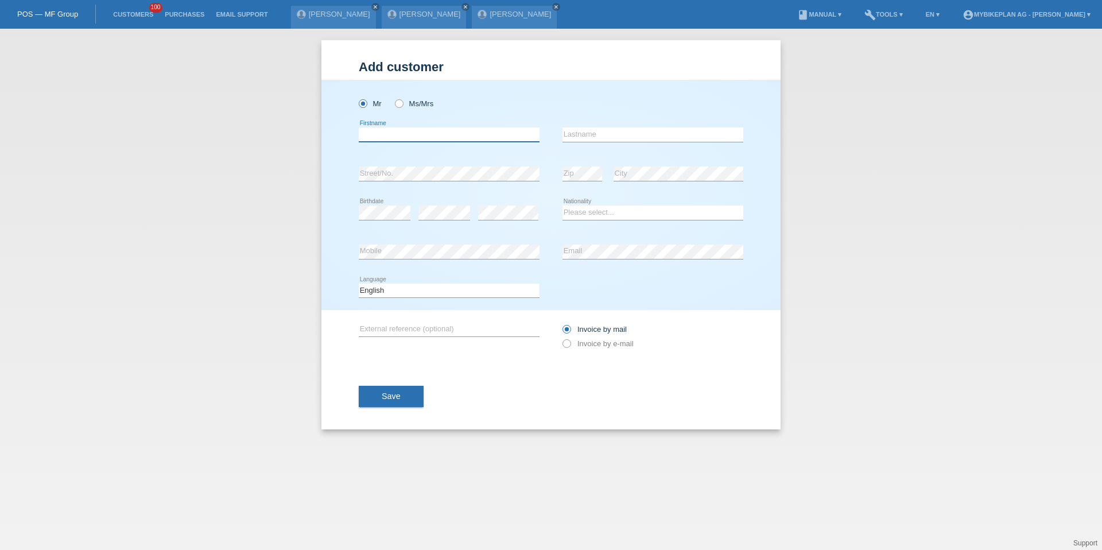
click at [366, 127] on input "text" at bounding box center [449, 134] width 181 height 14
paste input "[PERSON_NAME]"
click at [400, 131] on input "[PERSON_NAME]" at bounding box center [449, 134] width 181 height 14
type input "[PERSON_NAME]"
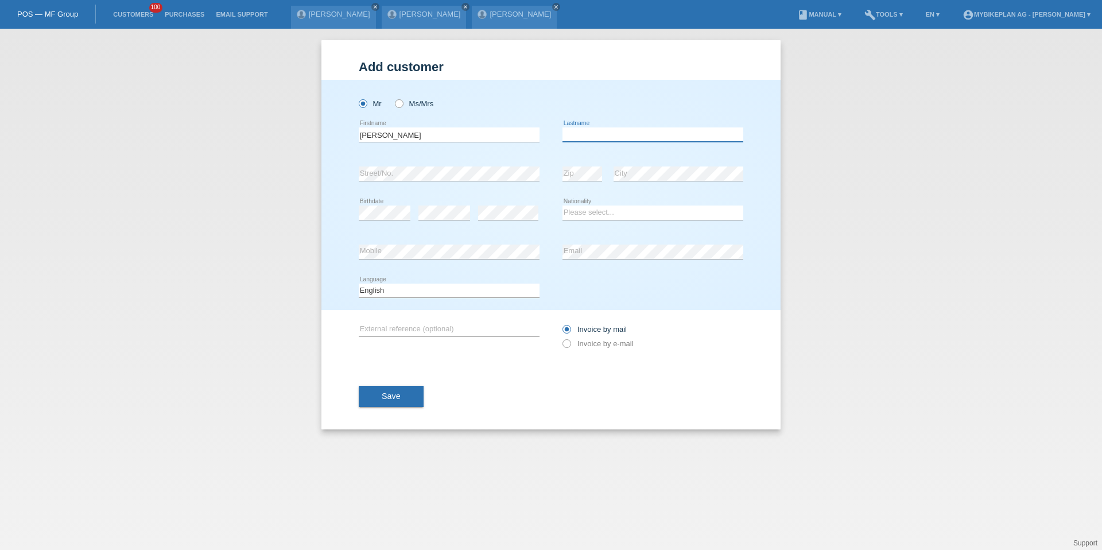
click at [614, 137] on input "text" at bounding box center [653, 134] width 181 height 14
paste input "Volgger"
type input "Volgger"
drag, startPoint x: 111, startPoint y: 145, endPoint x: -289, endPoint y: 238, distance: 410.2
click at [0, 29] on html "POS — MF Group Customers 100 Purchases Email Support Amin Wirthner close close …" at bounding box center [551, 14] width 1102 height 29
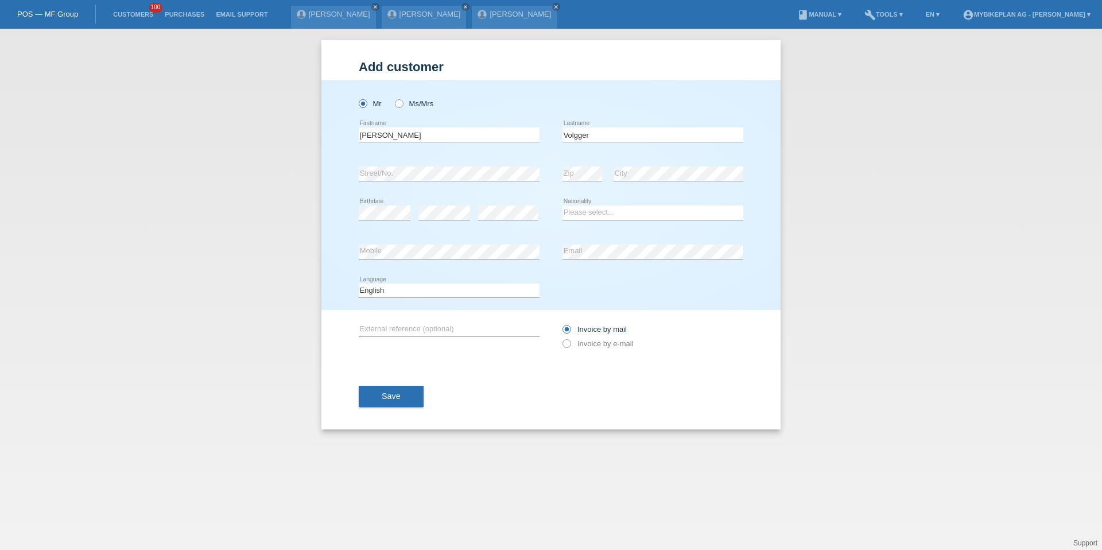
click at [134, 186] on div "Add customer Add customer Add customer Mr Ms/Mrs error" at bounding box center [551, 289] width 1102 height 521
click at [354, 172] on div "Mr Ms/Mrs Alexander error Firstname C" at bounding box center [550, 195] width 459 height 230
select select "AT"
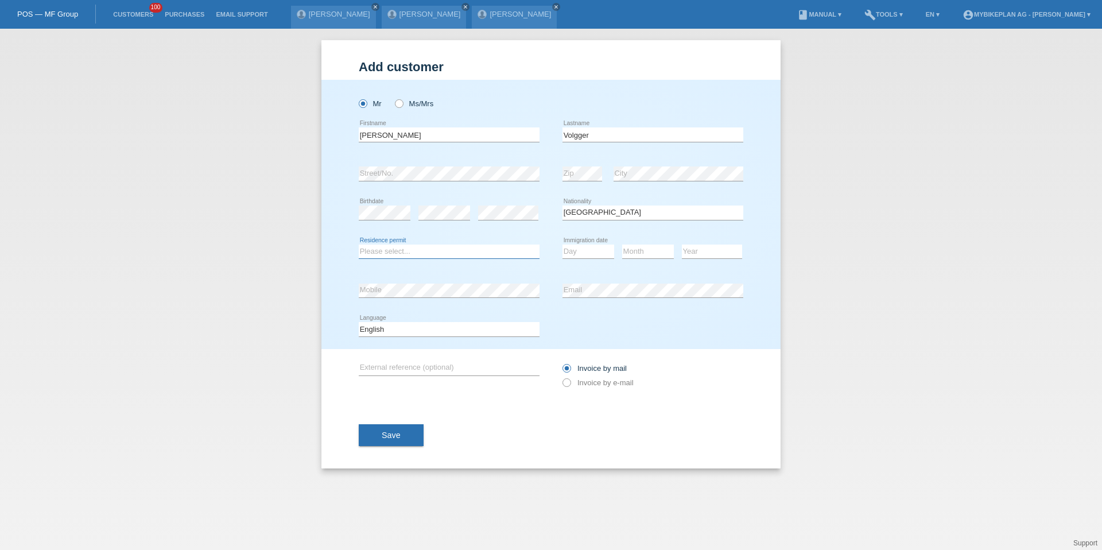
select select "C"
select select "07"
select select "04"
select select "2005"
click at [404, 344] on div "Deutsch Français Italiano English error Language" at bounding box center [449, 329] width 181 height 39
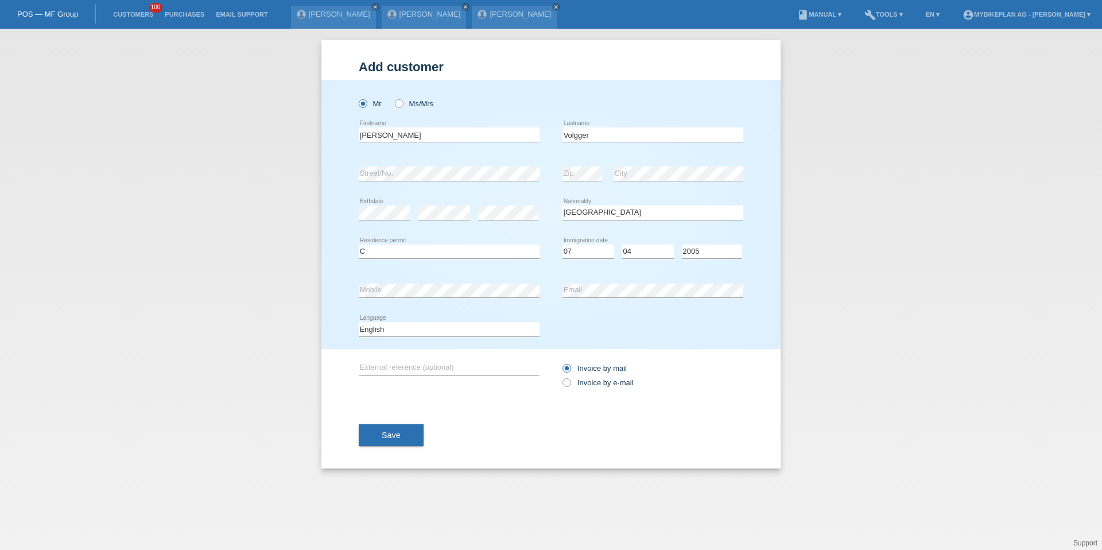
click at [404, 338] on div "Deutsch Français Italiano English error Language" at bounding box center [449, 329] width 181 height 39
click at [406, 329] on select "Deutsch Français Italiano English" at bounding box center [449, 329] width 181 height 14
select select "de"
click at [604, 387] on div "Invoice by mail Invoice by e-mail" at bounding box center [653, 375] width 181 height 29
click at [610, 382] on label "Invoice by e-mail" at bounding box center [598, 382] width 71 height 9
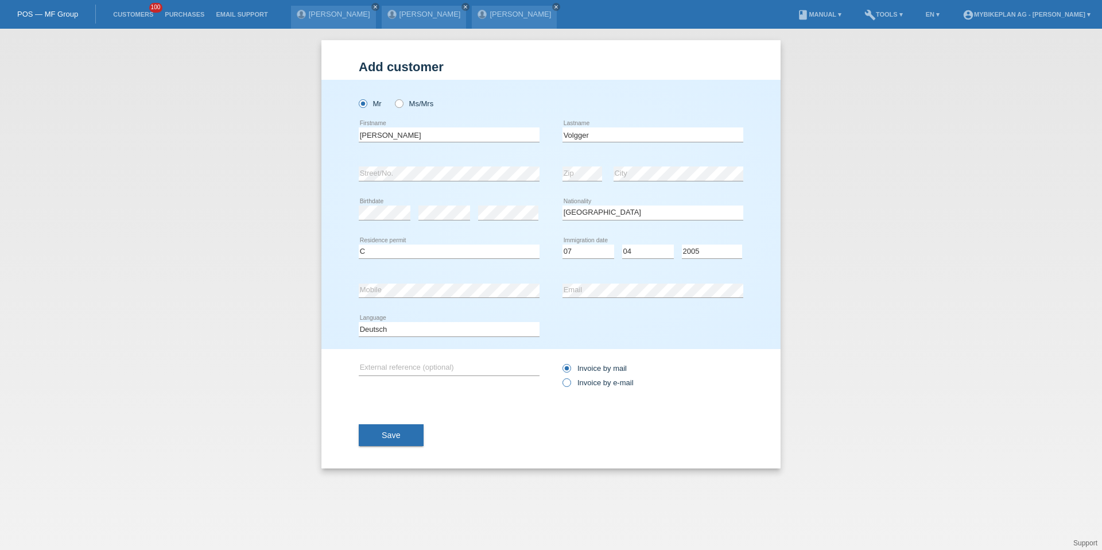
click at [570, 382] on input "Invoice by e-mail" at bounding box center [566, 385] width 7 height 14
radio input "true"
click at [410, 431] on button "Save" at bounding box center [391, 435] width 65 height 22
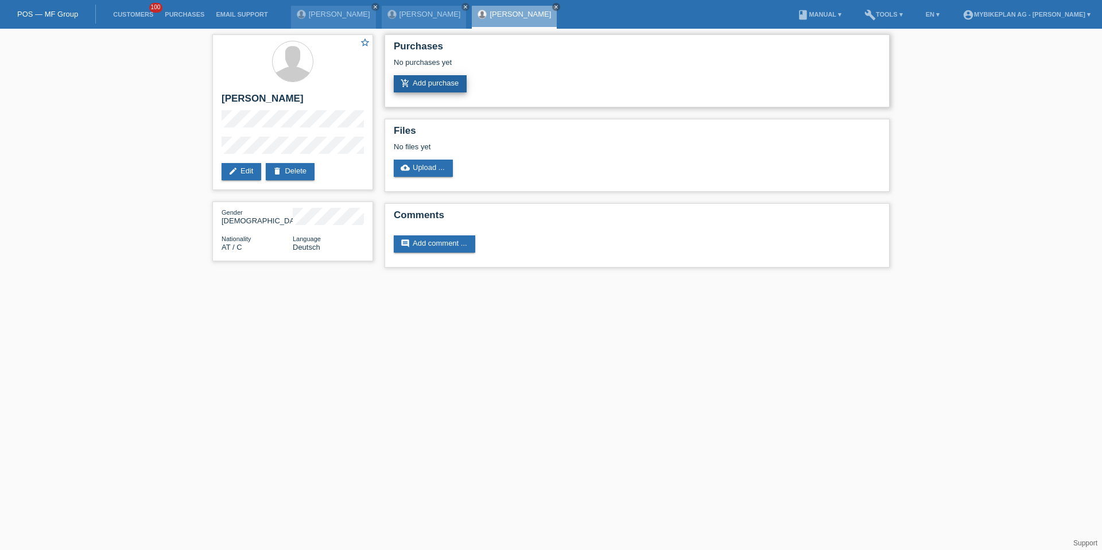
click at [418, 79] on link "add_shopping_cart Add purchase" at bounding box center [430, 83] width 73 height 17
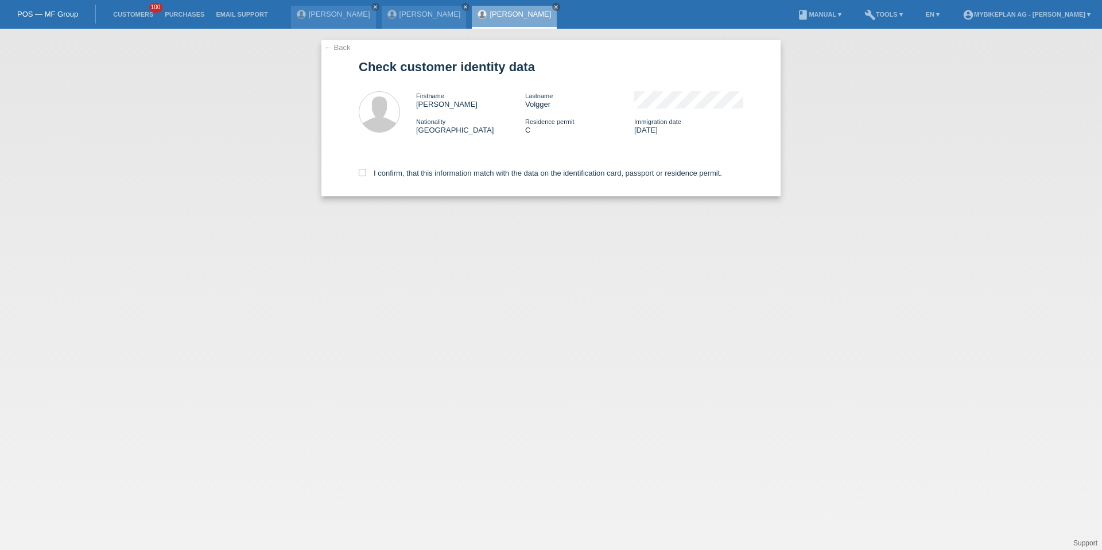
click at [407, 180] on div "I confirm, that this information match with the data on the identification card…" at bounding box center [551, 171] width 385 height 51
click at [408, 175] on label "I confirm, that this information match with the data on the identification card…" at bounding box center [540, 173] width 363 height 9
click at [366, 175] on input "I confirm, that this information match with the data on the identification card…" at bounding box center [362, 172] width 7 height 7
checkbox input "true"
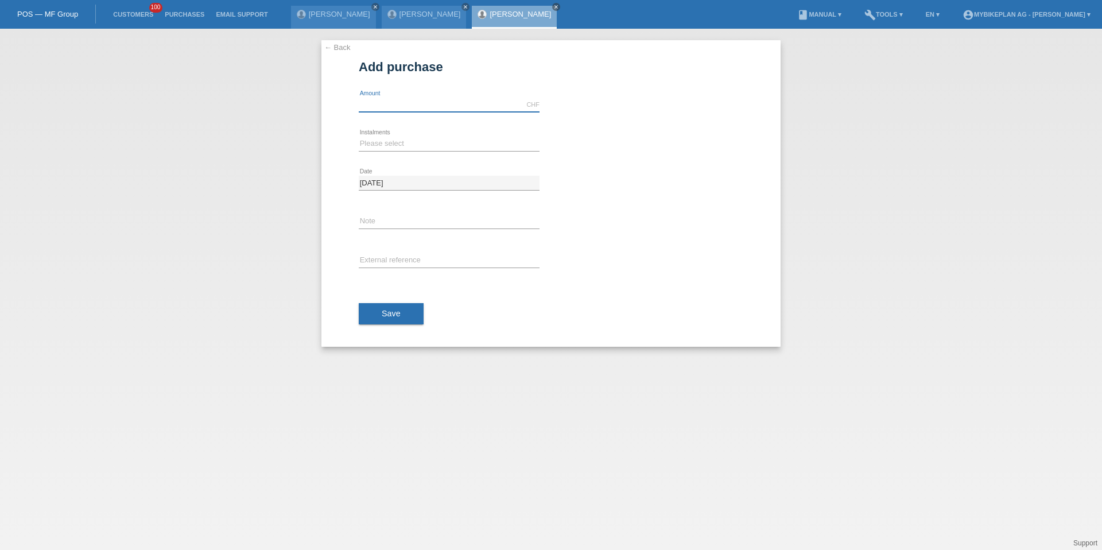
click at [433, 105] on input "text" at bounding box center [449, 105] width 181 height 14
type input "3999.00"
click at [396, 142] on select "Please select 6 instalments 12 instalments 18 instalments 24 instalments 36 ins…" at bounding box center [449, 144] width 181 height 14
select select "487"
click at [394, 253] on div "error External reference" at bounding box center [449, 261] width 181 height 39
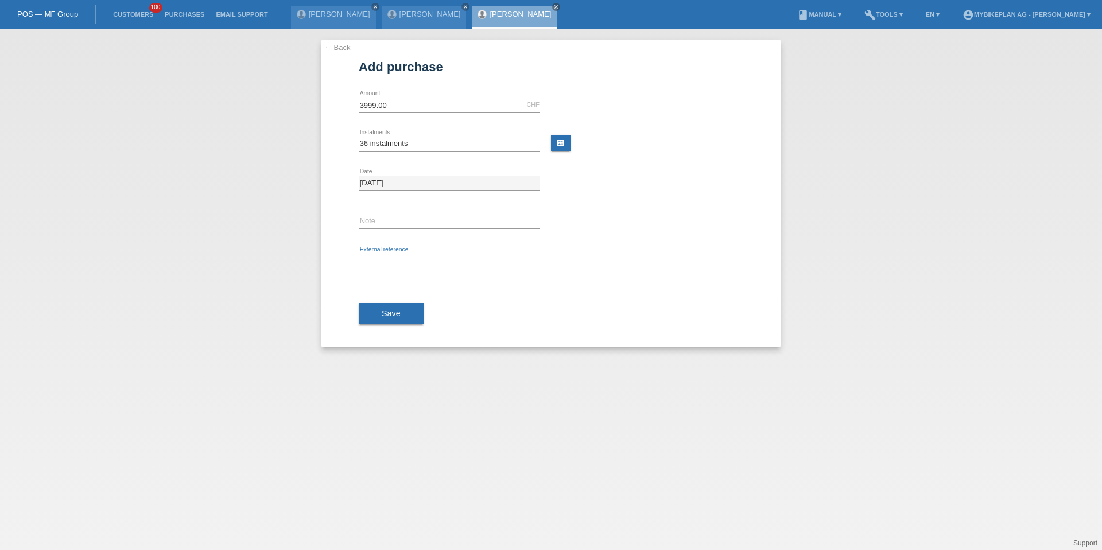
click at [393, 258] on input "text" at bounding box center [449, 261] width 181 height 14
paste input "41875768239"
type input "41875768239"
click at [404, 320] on button "Save" at bounding box center [391, 314] width 65 height 22
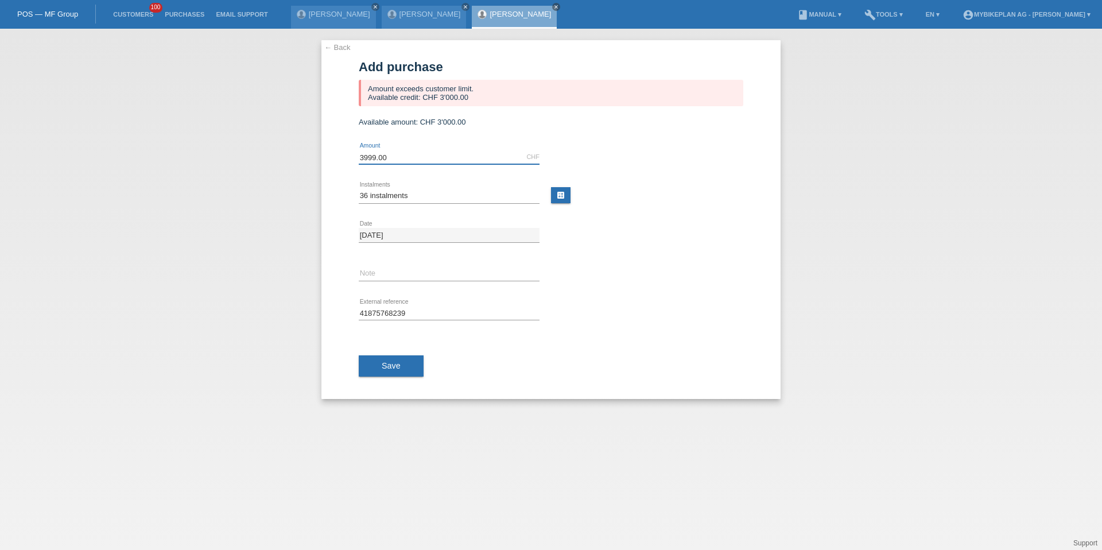
click at [379, 154] on input "3999.00" at bounding box center [449, 157] width 181 height 14
type input "3000.00"
click at [400, 357] on button "Save" at bounding box center [391, 366] width 65 height 22
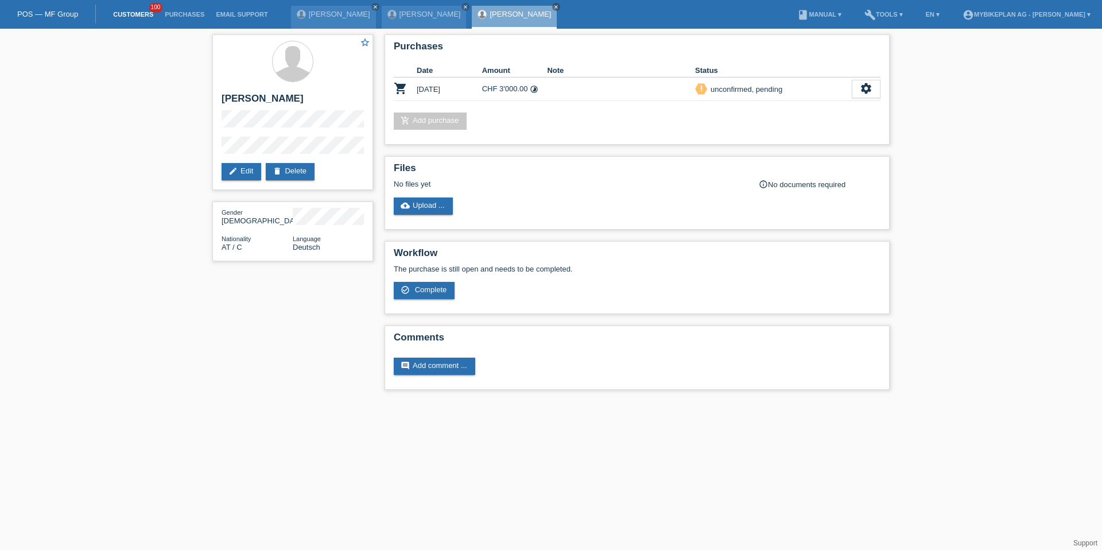
click at [128, 12] on link "Customers" at bounding box center [133, 14] width 52 height 7
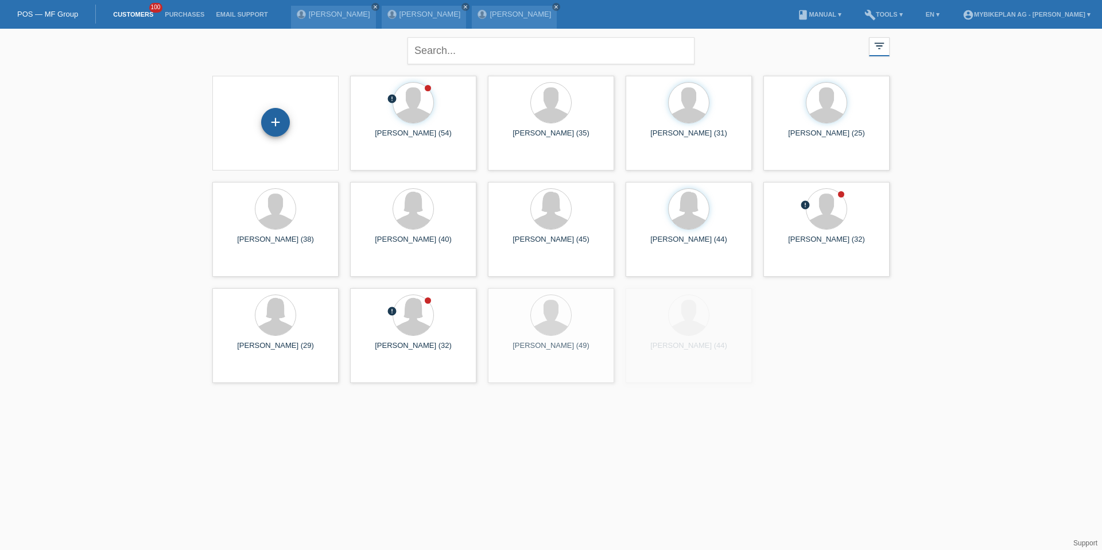
click at [270, 120] on div "+" at bounding box center [275, 122] width 29 height 29
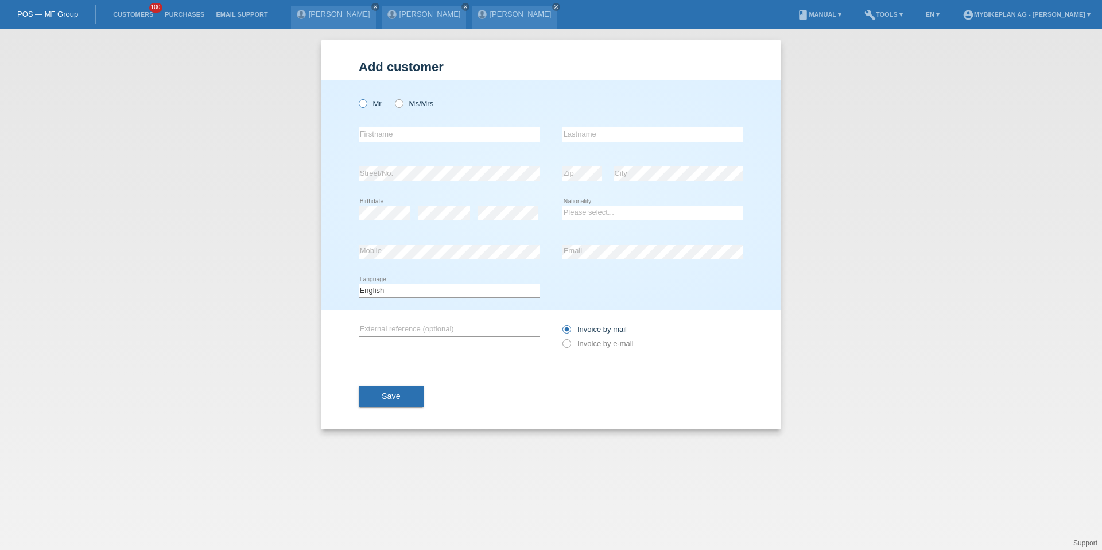
click at [357, 98] on icon at bounding box center [357, 98] width 0 height 0
click at [364, 107] on input "Mr" at bounding box center [362, 102] width 7 height 7
radio input "true"
click at [378, 138] on input "text" at bounding box center [449, 134] width 181 height 14
type input "[PERSON_NAME]"
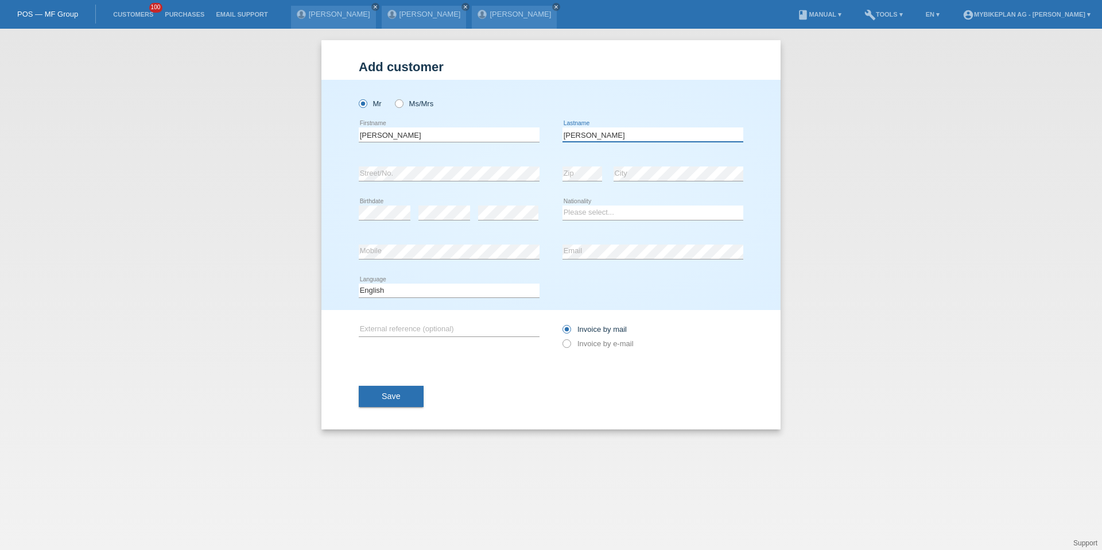
type input "[PERSON_NAME]"
select select "CH"
click at [428, 289] on select "Deutsch Français Italiano English" at bounding box center [449, 291] width 181 height 14
select select "de"
click at [583, 351] on div "Invoice by mail Invoice by e-mail" at bounding box center [653, 336] width 181 height 53
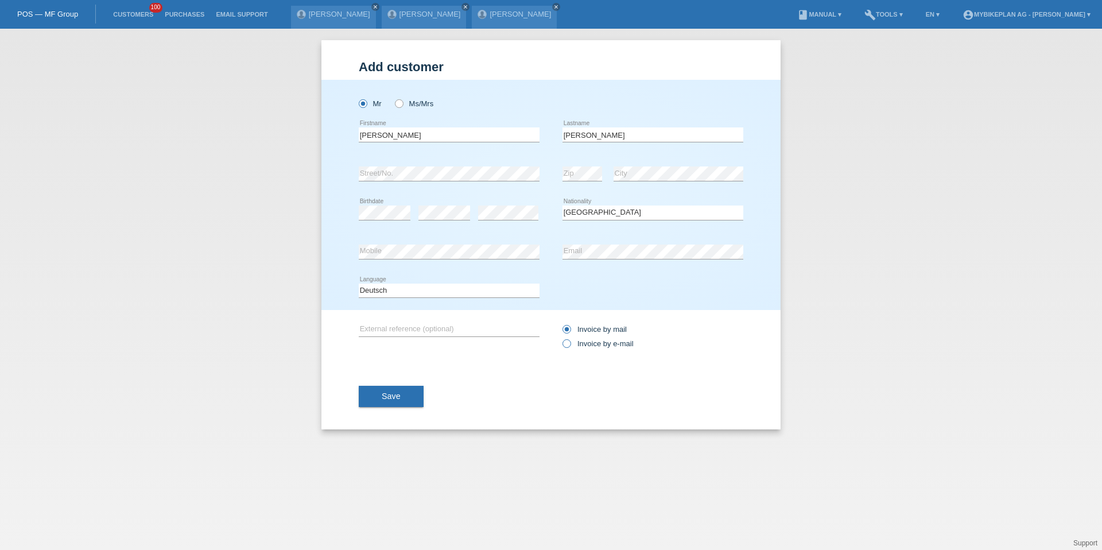
click at [588, 344] on label "Invoice by e-mail" at bounding box center [598, 343] width 71 height 9
click at [570, 344] on input "Invoice by e-mail" at bounding box center [566, 346] width 7 height 14
radio input "true"
click at [400, 415] on div "Save" at bounding box center [551, 396] width 385 height 67
click at [400, 400] on span "Save" at bounding box center [391, 395] width 19 height 9
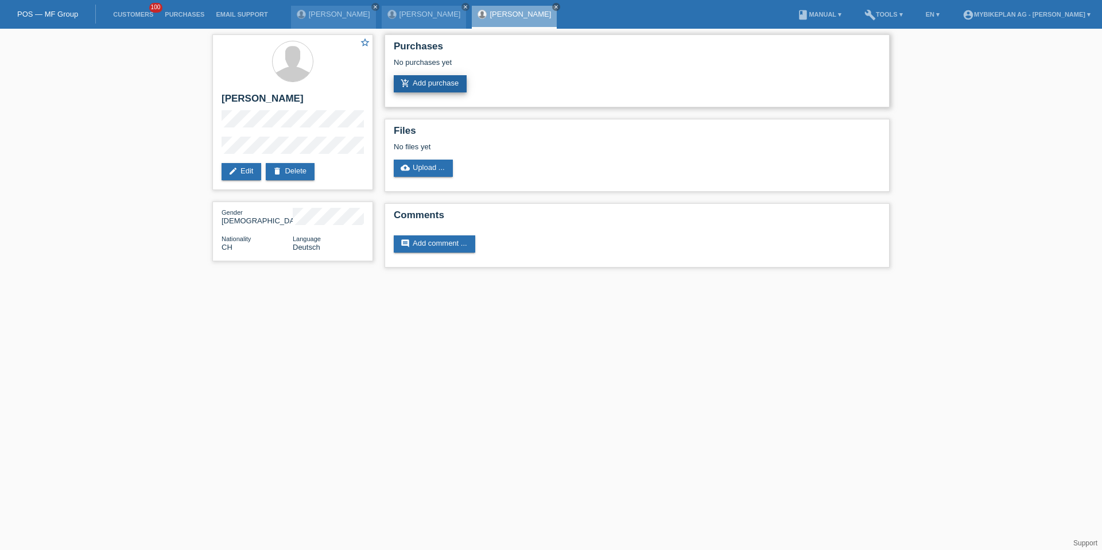
click at [418, 80] on link "add_shopping_cart Add purchase" at bounding box center [430, 83] width 73 height 17
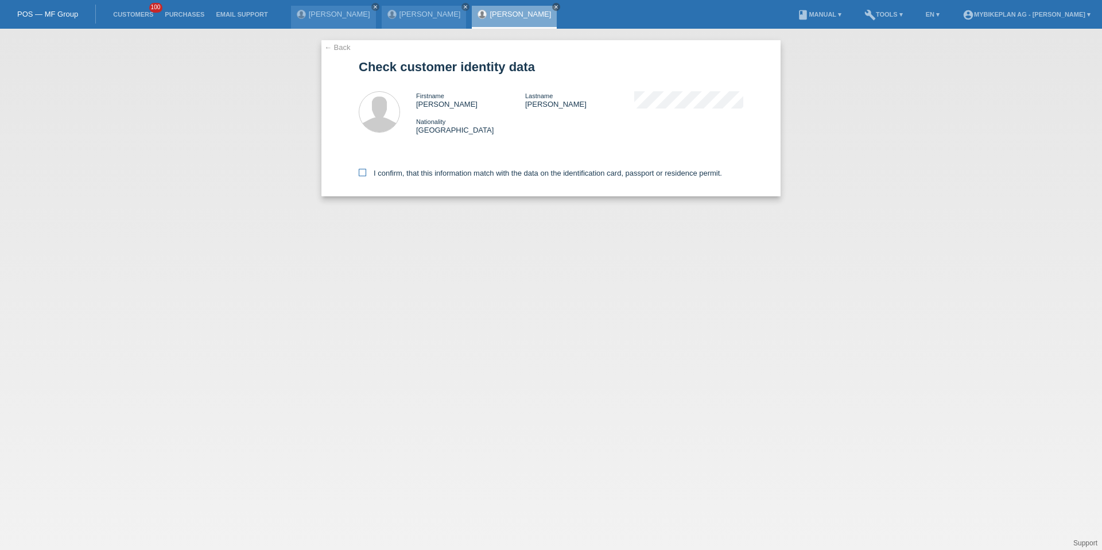
click at [424, 174] on label "I confirm, that this information match with the data on the identification card…" at bounding box center [540, 173] width 363 height 9
click at [366, 174] on input "I confirm, that this information match with the data on the identification card…" at bounding box center [362, 172] width 7 height 7
checkbox input "true"
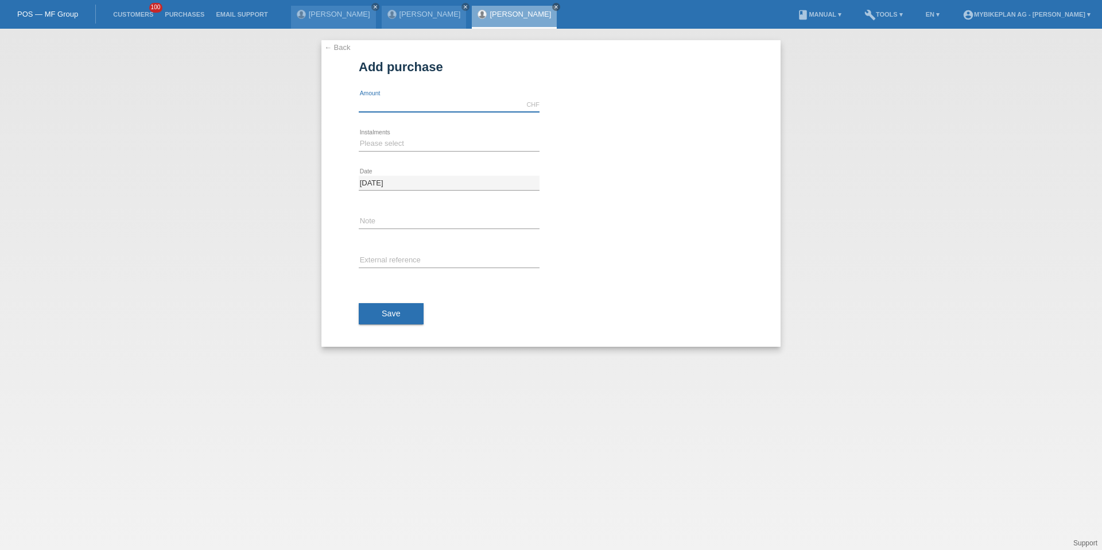
click at [404, 107] on input "text" at bounding box center [449, 105] width 181 height 14
type input "6499.00"
click at [158, 316] on div "← Back Add purchase Available amount: 6499.00 CHF error Amount" at bounding box center [551, 289] width 1102 height 521
click at [373, 147] on select "Please select 6 instalments 12 instalments 18 instalments 24 instalments 36 ins…" at bounding box center [449, 144] width 181 height 14
select select "487"
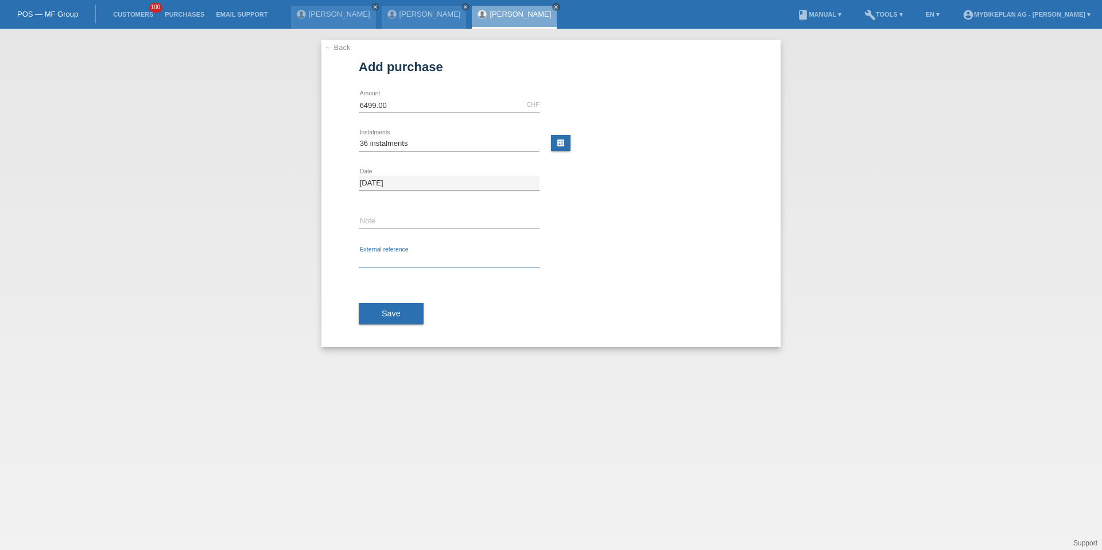
click at [389, 255] on input "text" at bounding box center [449, 261] width 181 height 14
paste input "41875768229"
type input "41875768229"
click at [389, 317] on span "Save" at bounding box center [391, 313] width 19 height 9
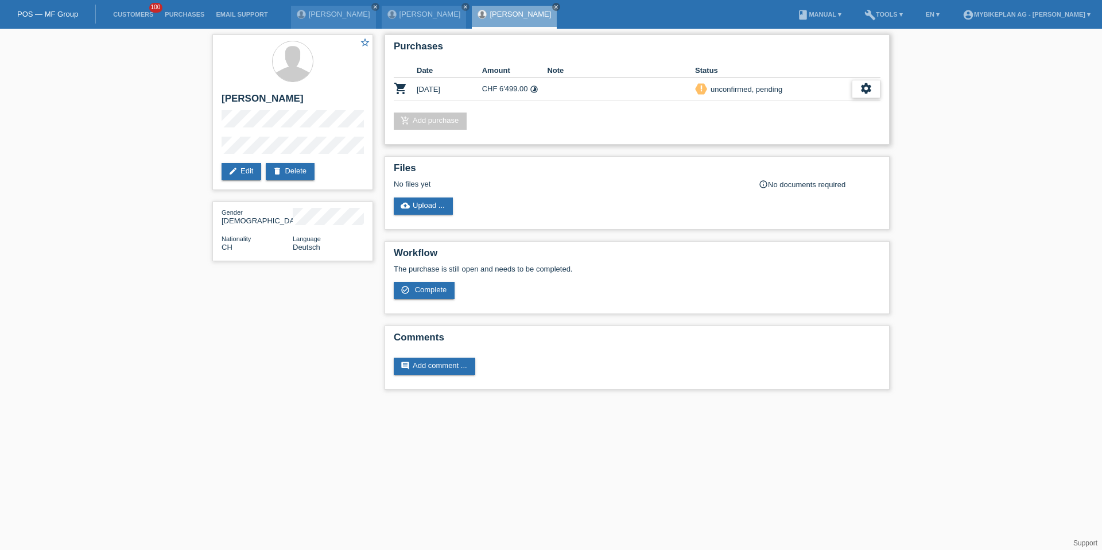
click at [871, 94] on icon "settings" at bounding box center [866, 88] width 13 height 13
click at [789, 106] on div "fullscreen Show" at bounding box center [791, 107] width 173 height 17
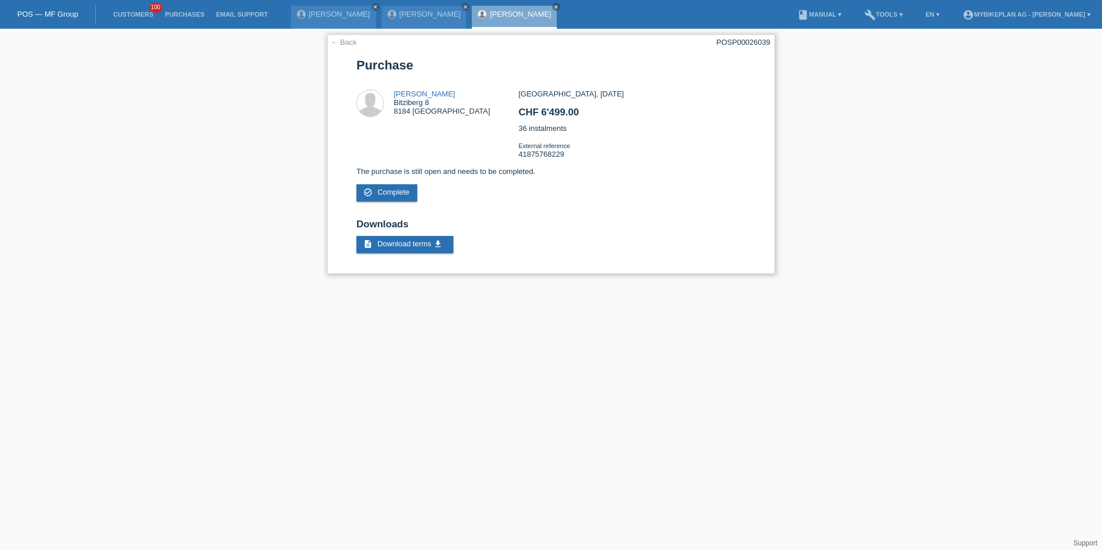
click at [745, 40] on div "POSP00026039" at bounding box center [743, 42] width 54 height 9
copy div "POSP00026039"
click at [132, 19] on li "Customers 100" at bounding box center [133, 14] width 52 height 29
click at [132, 15] on link "Customers" at bounding box center [133, 14] width 52 height 7
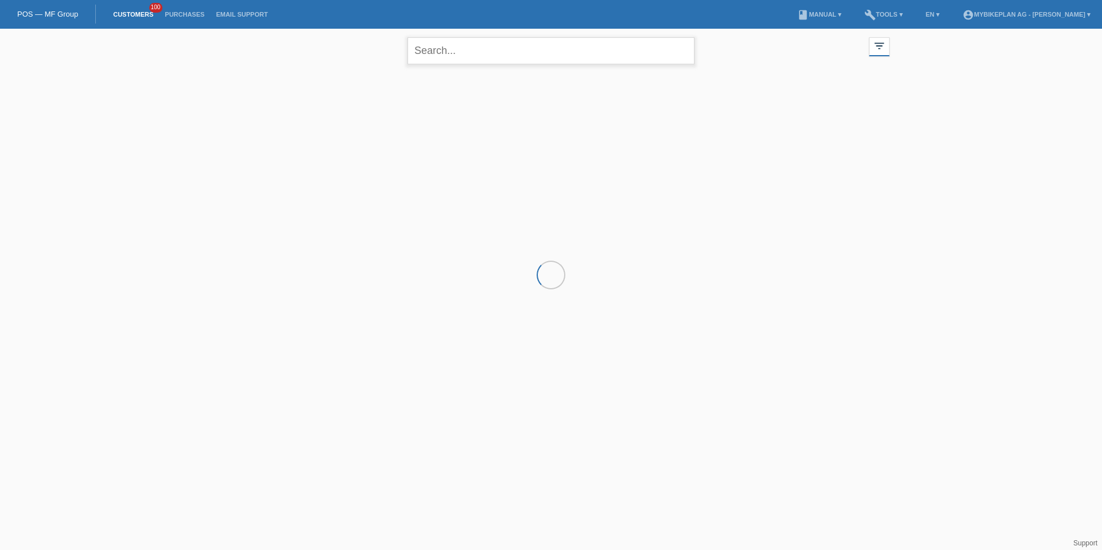
click at [498, 55] on input "text" at bounding box center [551, 50] width 287 height 27
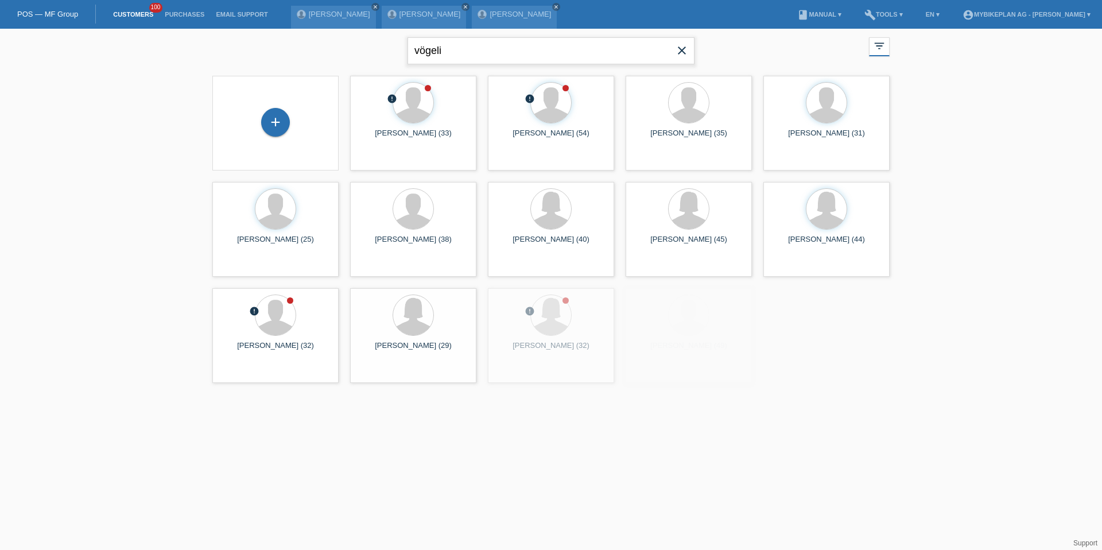
type input "vögeli"
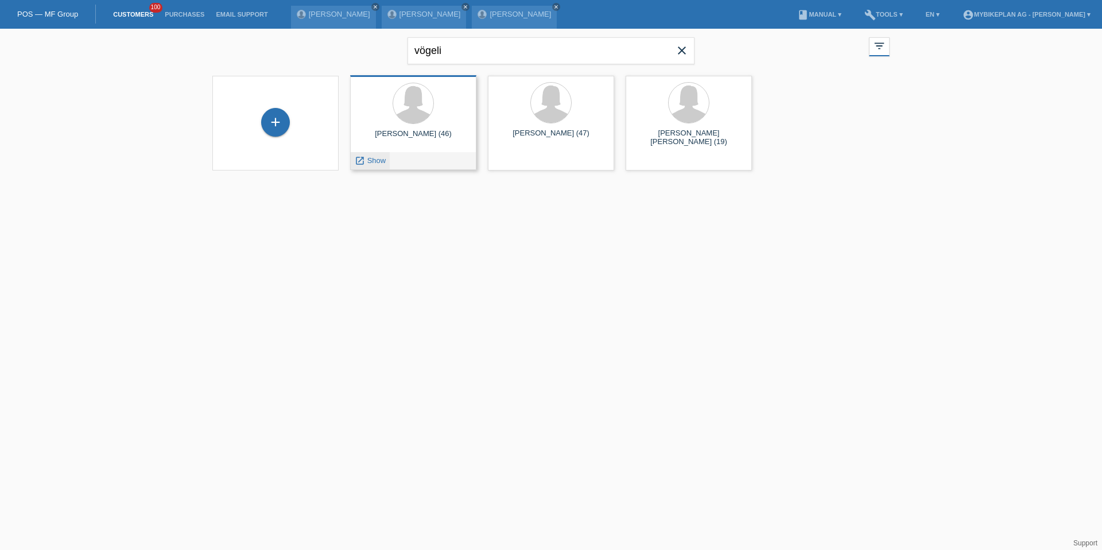
click at [373, 160] on div "launch Show" at bounding box center [370, 160] width 39 height 17
click at [368, 160] on span "Show" at bounding box center [376, 160] width 19 height 9
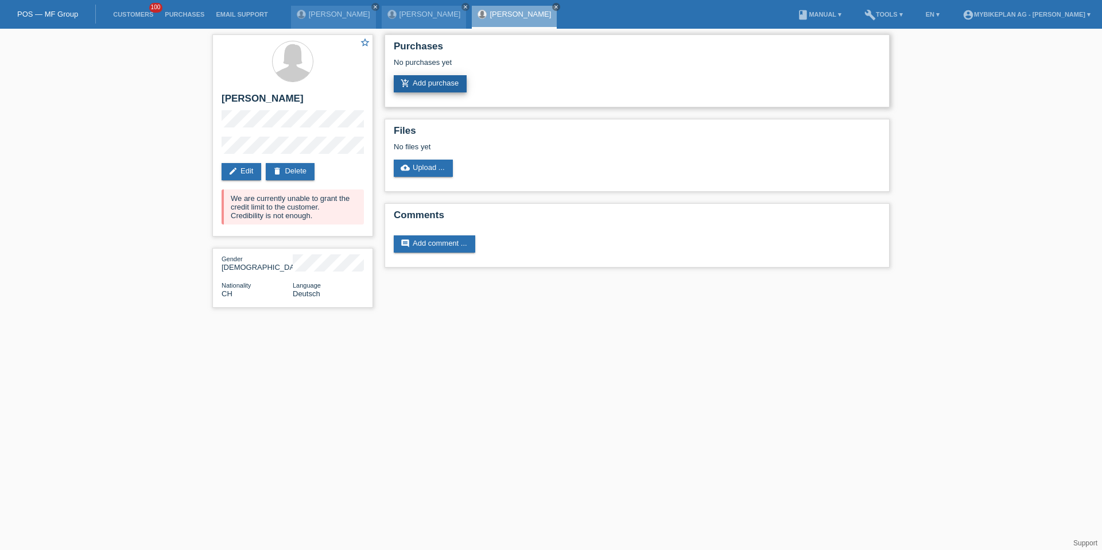
click at [451, 81] on link "add_shopping_cart Add purchase" at bounding box center [430, 83] width 73 height 17
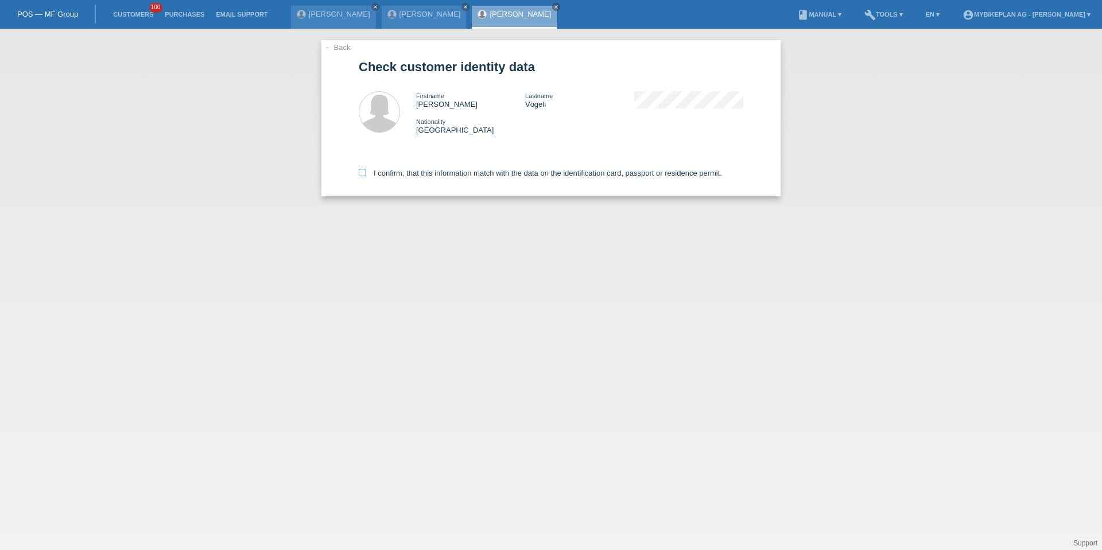
click at [366, 174] on label "I confirm, that this information match with the data on the identification card…" at bounding box center [540, 173] width 363 height 9
click at [366, 174] on input "I confirm, that this information match with the data on the identification card…" at bounding box center [362, 172] width 7 height 7
checkbox input "true"
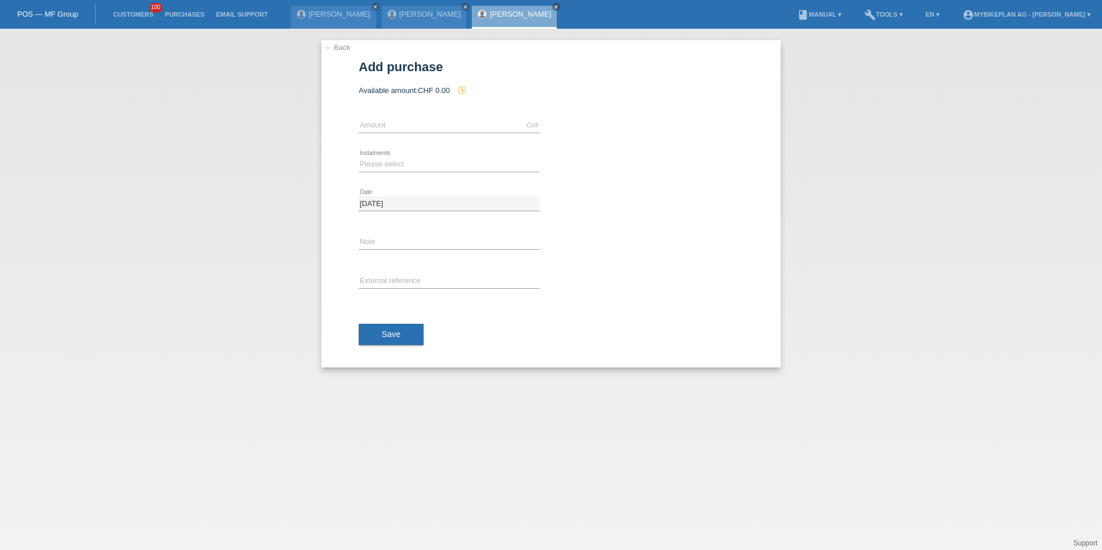
click at [370, 113] on div "CHF error Amount" at bounding box center [449, 125] width 181 height 39
click at [370, 121] on input "text" at bounding box center [449, 125] width 181 height 14
type input "2"
type input "3899.00"
click at [377, 166] on select "Please select 6 instalments 12 instalments 18 instalments 24 instalments 36 ins…" at bounding box center [449, 164] width 181 height 14
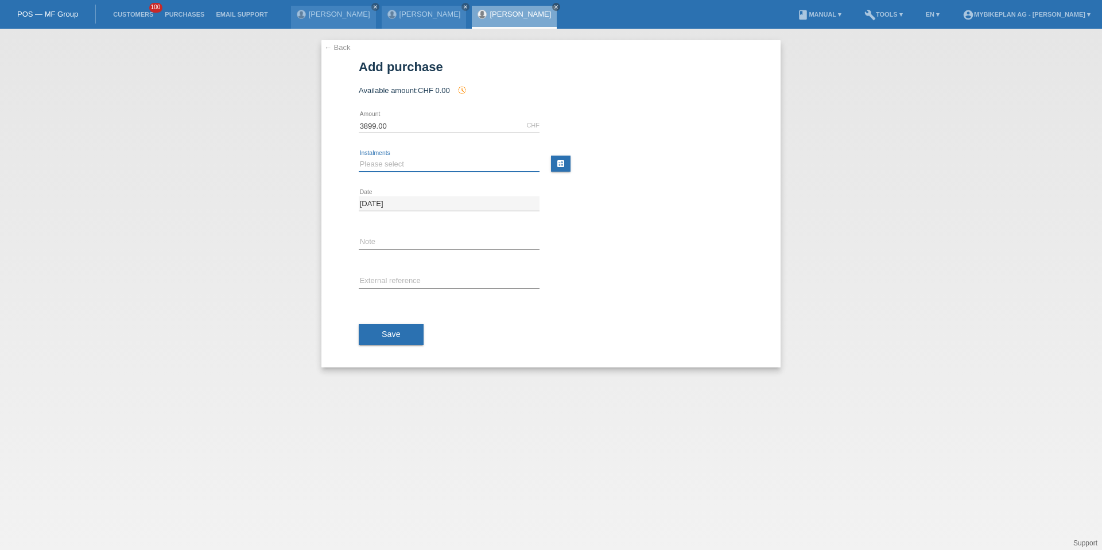
select select "487"
click at [364, 275] on input "text" at bounding box center [449, 281] width 181 height 14
paste input "41875768235"
type input "41875768235"
click at [387, 339] on button "Save" at bounding box center [391, 335] width 65 height 22
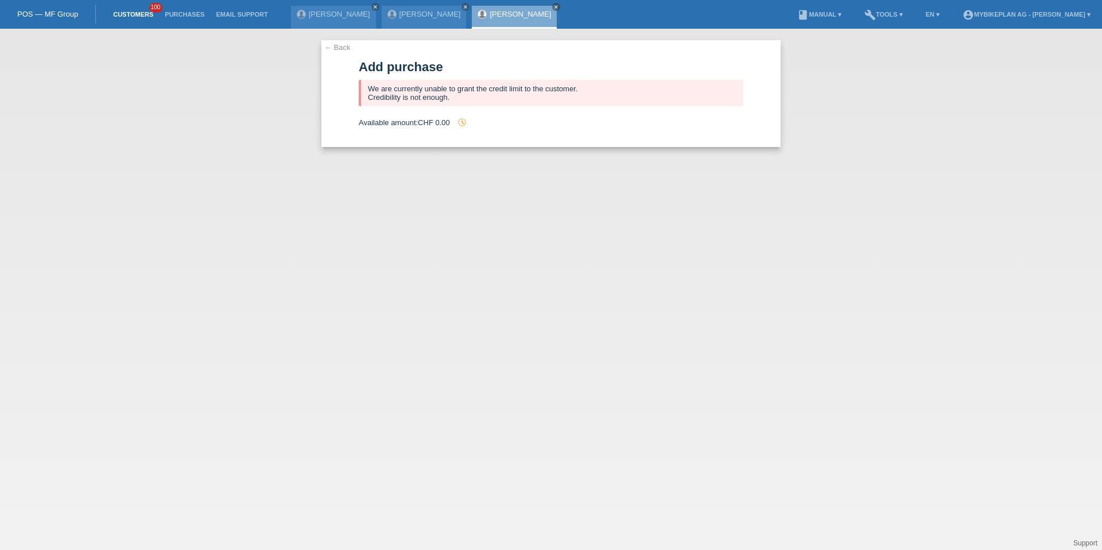
click at [129, 11] on link "Customers" at bounding box center [133, 14] width 52 height 7
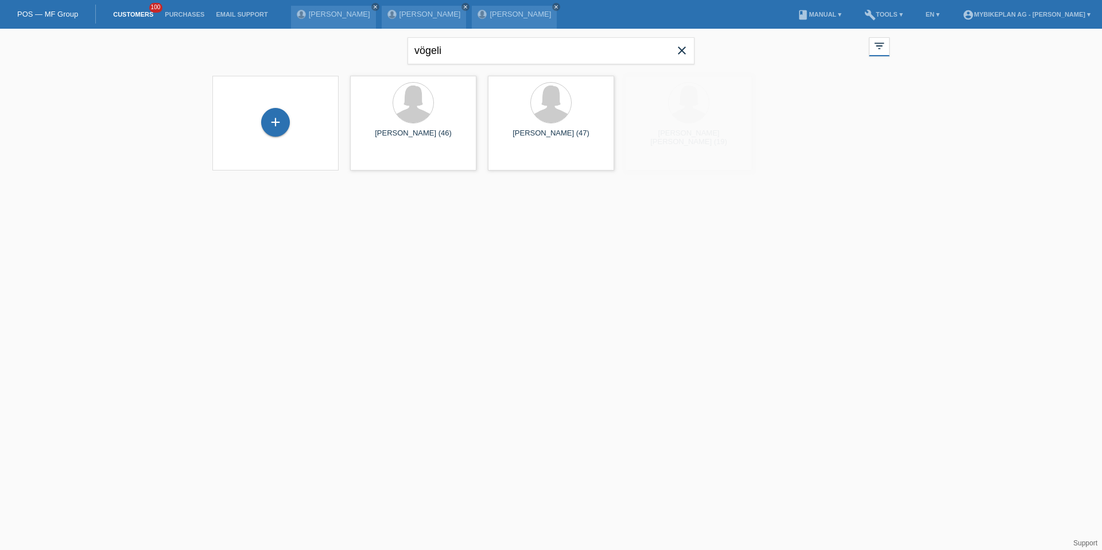
click at [693, 52] on span "close" at bounding box center [681, 51] width 23 height 17
click at [685, 52] on icon "close" at bounding box center [682, 51] width 14 height 14
click at [272, 124] on div "+" at bounding box center [275, 122] width 29 height 29
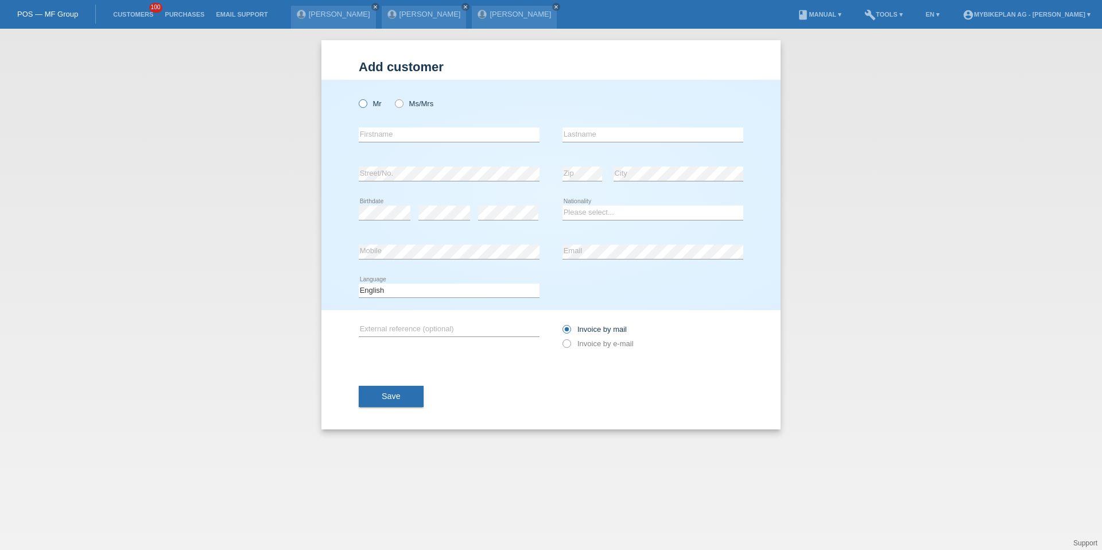
click at [357, 98] on icon at bounding box center [357, 98] width 0 height 0
click at [359, 102] on input "Mr" at bounding box center [362, 102] width 7 height 7
radio input "true"
click at [389, 139] on input "text" at bounding box center [449, 134] width 181 height 14
type input "[PERSON_NAME] [PERSON_NAME]"
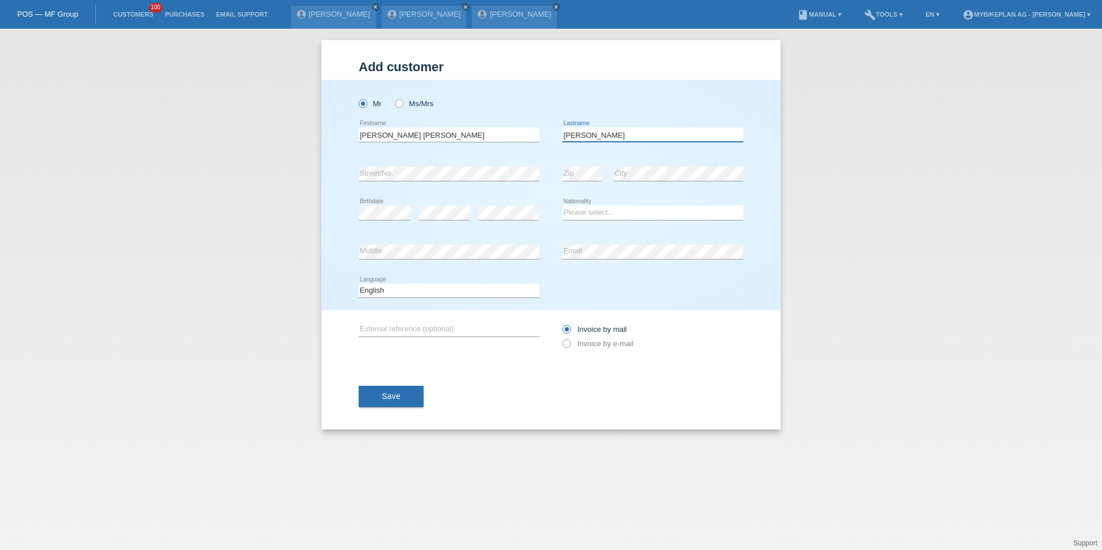
type input "[PERSON_NAME]"
select select "FR"
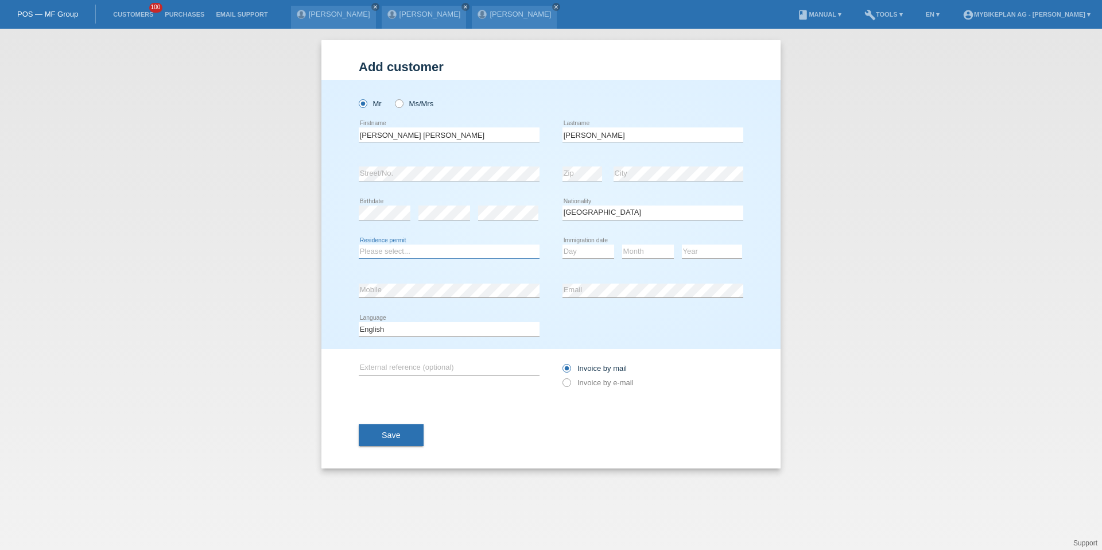
select select "C"
select select "01"
select select "06"
select select "2001"
click at [364, 326] on select "Deutsch Français Italiano English" at bounding box center [449, 329] width 181 height 14
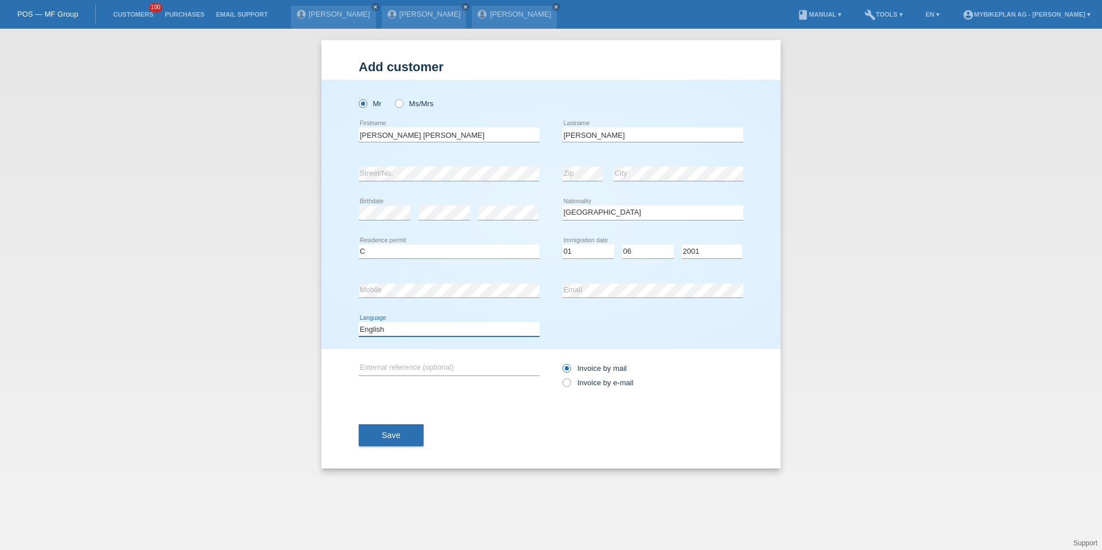
select select "de"
click at [616, 383] on label "Invoice by e-mail" at bounding box center [598, 382] width 71 height 9
click at [570, 383] on input "Invoice by e-mail" at bounding box center [566, 385] width 7 height 14
radio input "true"
click at [398, 437] on span "Save" at bounding box center [391, 435] width 19 height 9
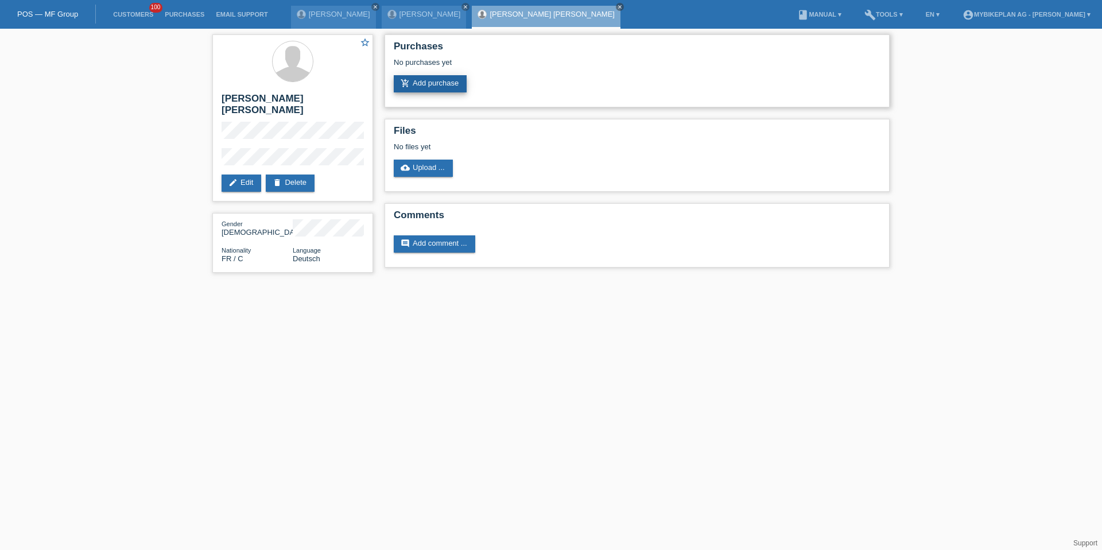
click at [440, 82] on link "add_shopping_cart Add purchase" at bounding box center [430, 83] width 73 height 17
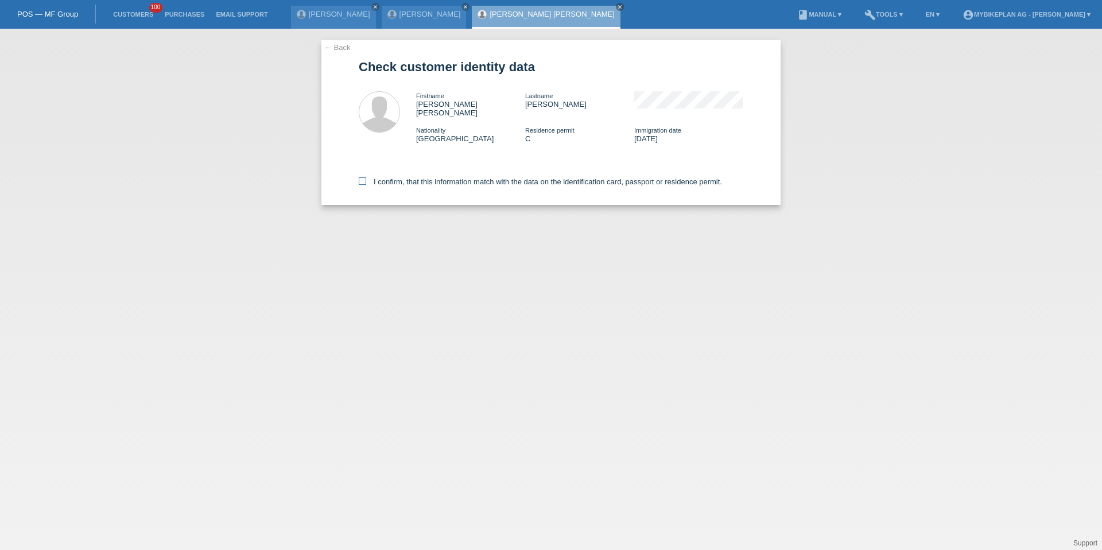
click at [424, 177] on label "I confirm, that this information match with the data on the identification card…" at bounding box center [540, 181] width 363 height 9
click at [366, 177] on input "I confirm, that this information match with the data on the identification card…" at bounding box center [362, 180] width 7 height 7
checkbox input "true"
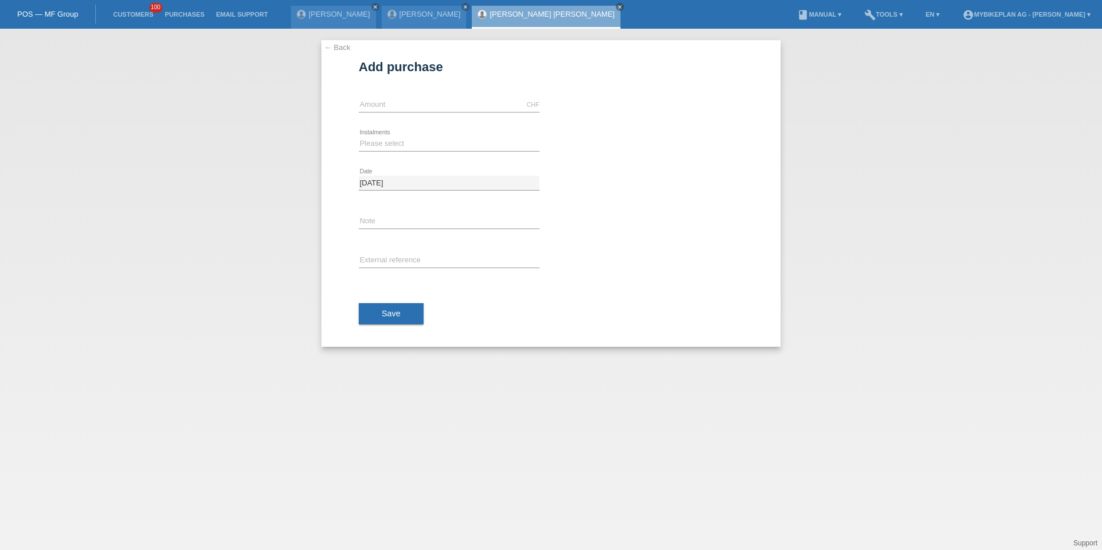
click at [410, 112] on div "CHF error Amount" at bounding box center [449, 105] width 181 height 39
click at [410, 108] on input "text" at bounding box center [449, 105] width 181 height 14
type input "5499.00"
click at [364, 139] on select "Please select 6 instalments 12 instalments 18 instalments 24 instalments 36 ins…" at bounding box center [449, 144] width 181 height 14
select select "487"
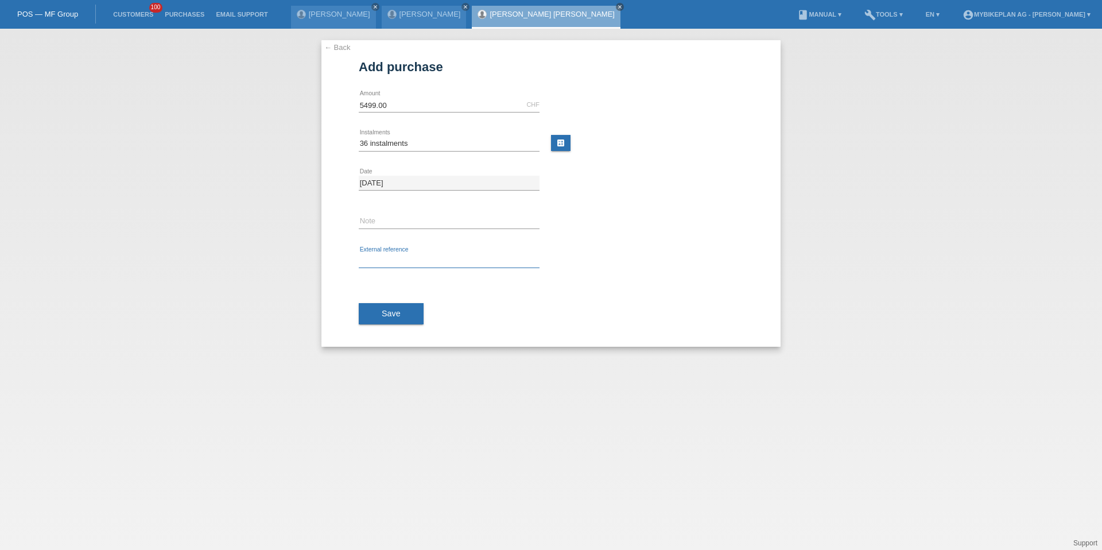
click at [401, 258] on input "text" at bounding box center [449, 261] width 181 height 14
paste input "41875768238"
type input "41875768238"
click at [400, 311] on span "Save" at bounding box center [391, 313] width 19 height 9
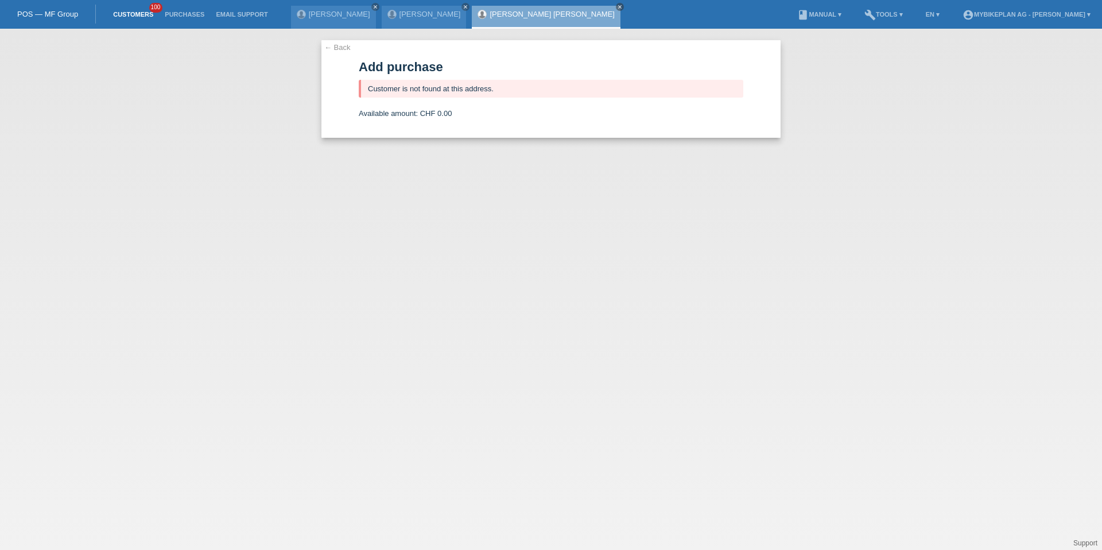
click at [129, 17] on link "Customers" at bounding box center [133, 14] width 52 height 7
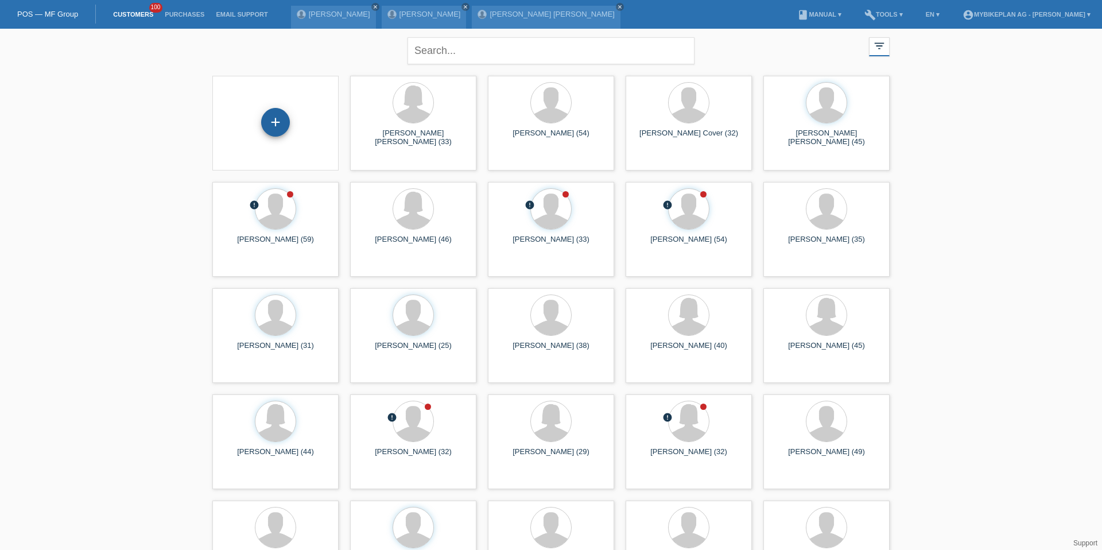
click at [272, 131] on div "+" at bounding box center [275, 122] width 29 height 29
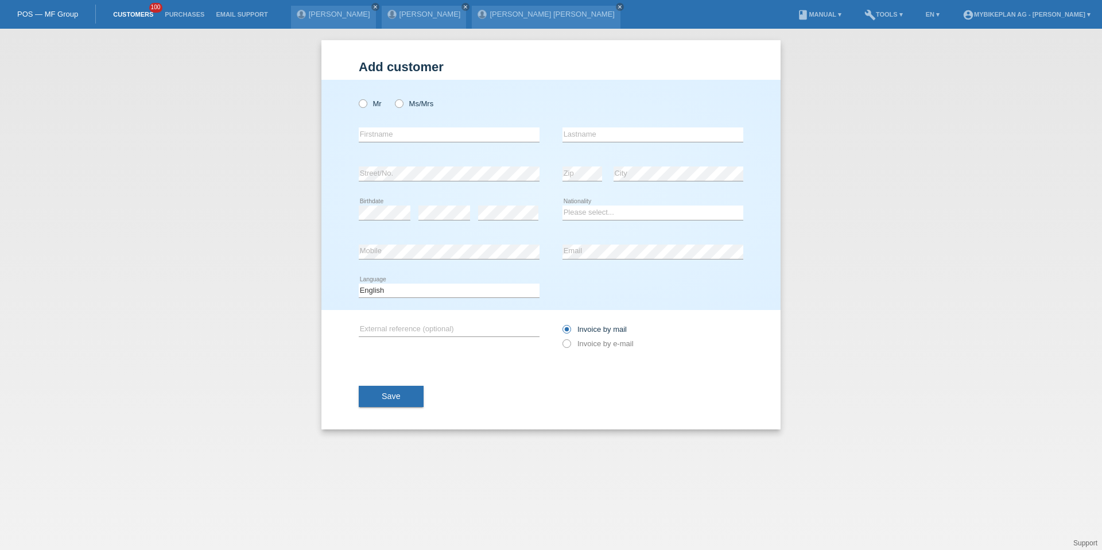
click at [148, 11] on link "Customers" at bounding box center [133, 14] width 52 height 7
click at [144, 13] on link "Customers" at bounding box center [133, 14] width 52 height 7
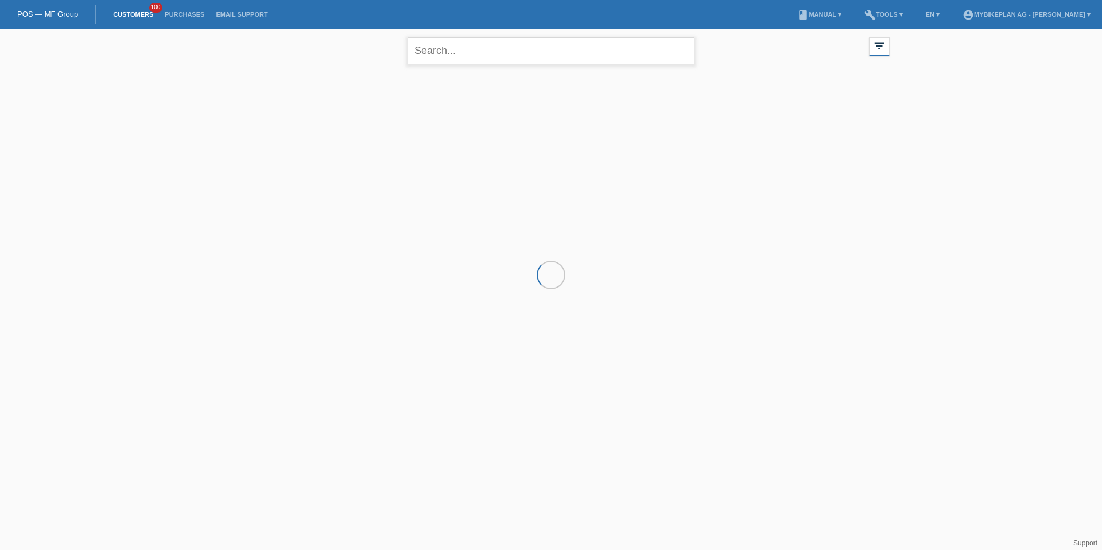
click at [440, 56] on input "text" at bounding box center [551, 50] width 287 height 27
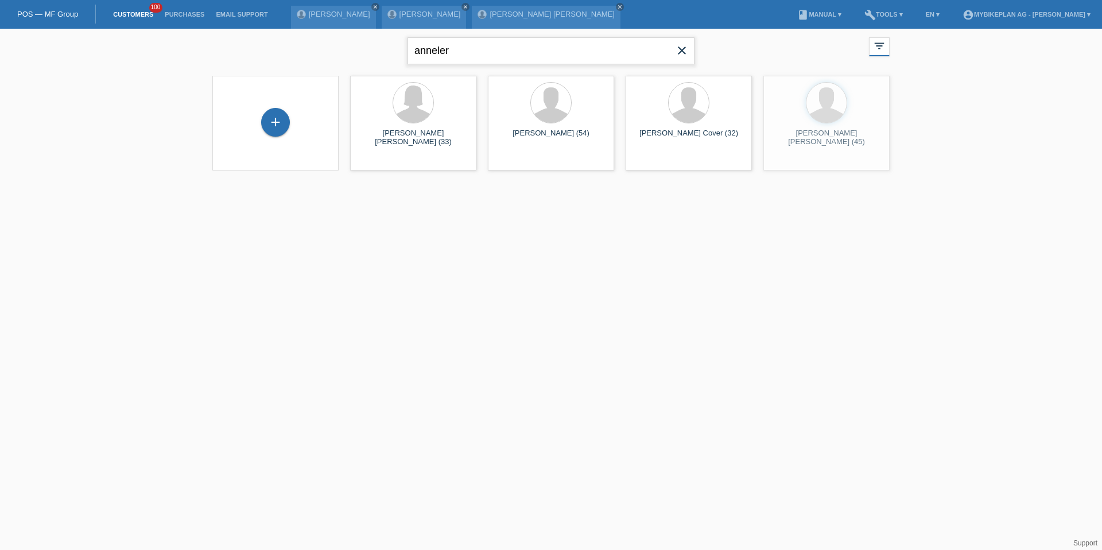
type input "anneler"
click at [513, 162] on span "Show" at bounding box center [514, 160] width 19 height 9
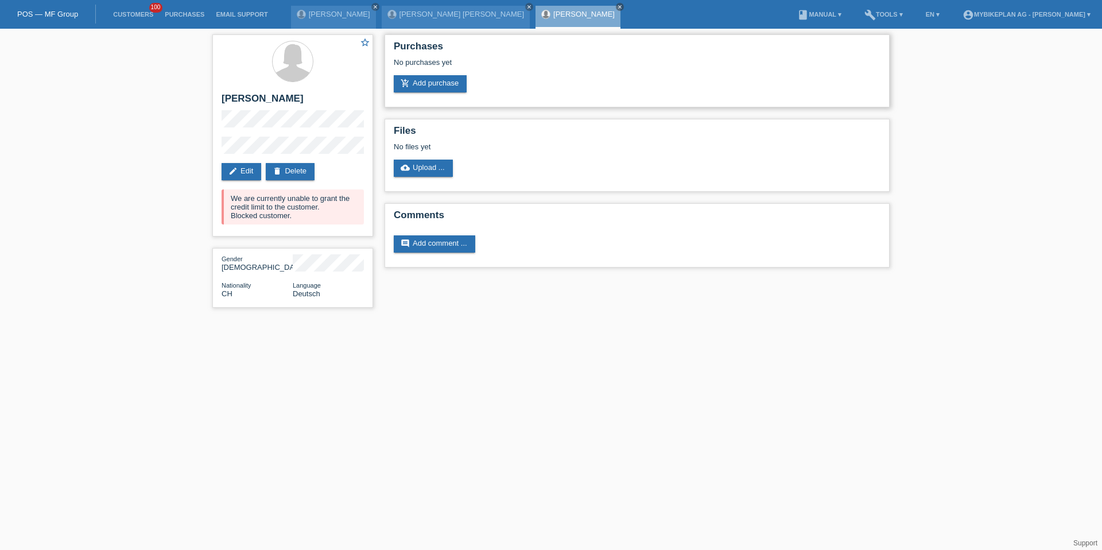
click at [428, 95] on div "Purchases No purchases yet add_shopping_cart Add purchase" at bounding box center [637, 70] width 505 height 73
click at [432, 87] on link "add_shopping_cart Add purchase" at bounding box center [430, 83] width 73 height 17
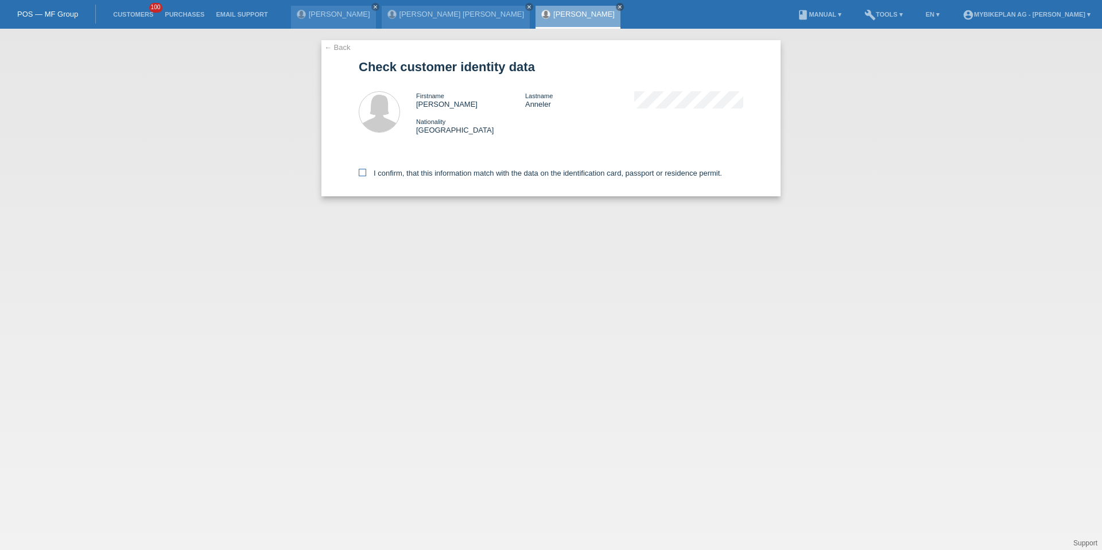
click at [403, 172] on label "I confirm, that this information match with the data on the identification card…" at bounding box center [540, 173] width 363 height 9
click at [366, 172] on input "I confirm, that this information match with the data on the identification card…" at bounding box center [362, 172] width 7 height 7
checkbox input "true"
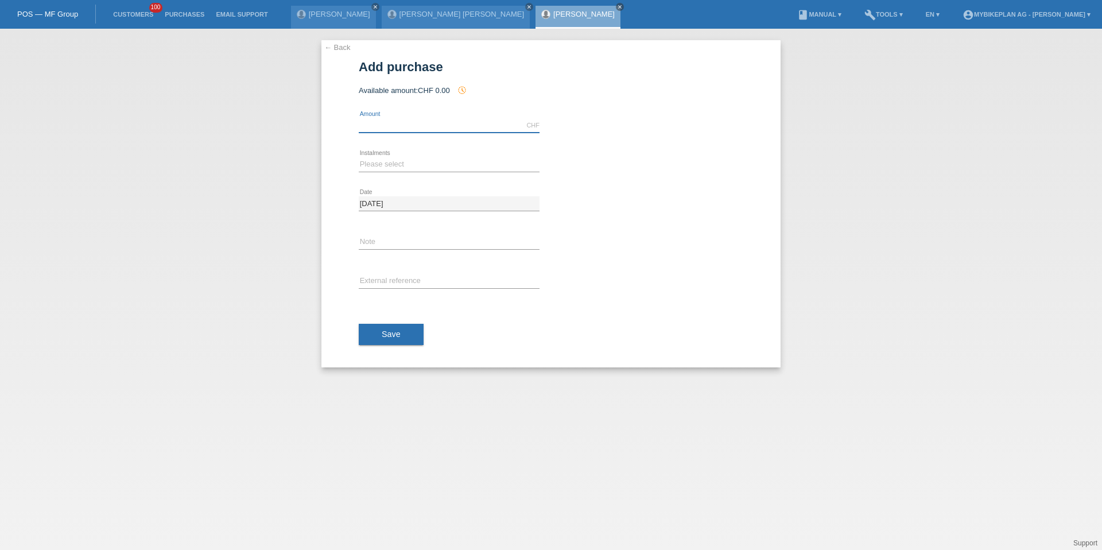
click at [362, 124] on input "text" at bounding box center [449, 125] width 181 height 14
type input "2770.00"
click at [396, 165] on select "Please select 6 instalments 12 instalments 18 instalments 24 instalments 36 ins…" at bounding box center [449, 164] width 181 height 14
select select "486"
click at [398, 325] on button "Save" at bounding box center [391, 335] width 65 height 22
